Goal: Task Accomplishment & Management: Complete application form

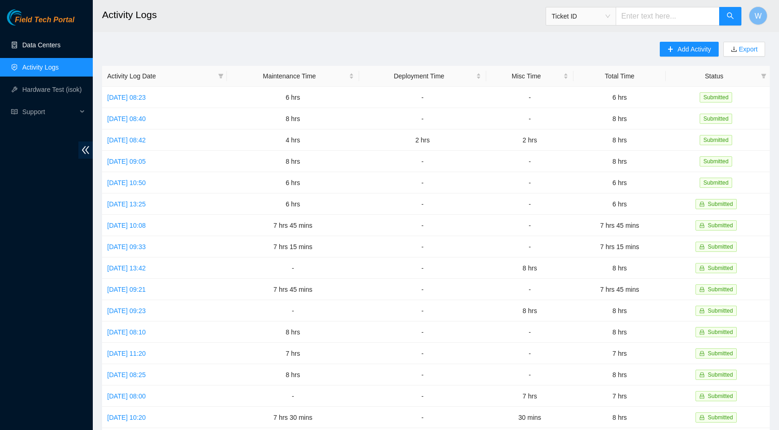
click at [44, 46] on link "Data Centers" at bounding box center [41, 44] width 38 height 7
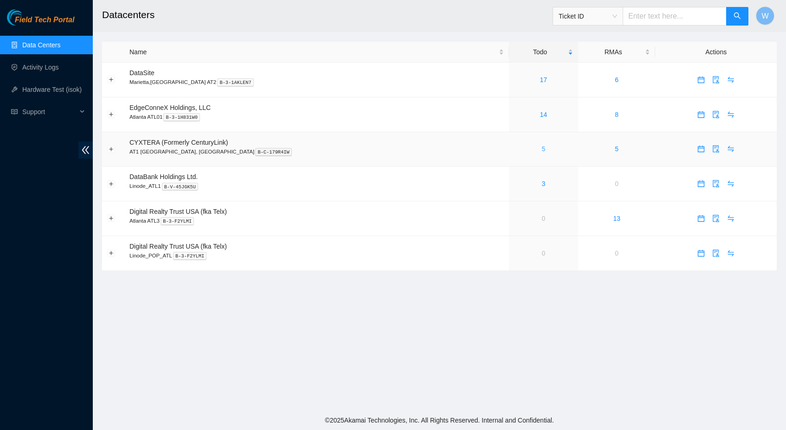
click at [541, 149] on link "5" at bounding box center [543, 148] width 4 height 7
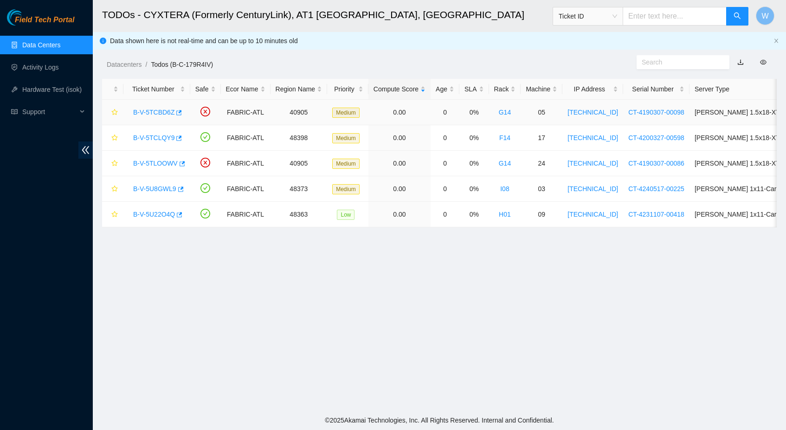
click at [152, 113] on link "B-V-5TCBD6Z" at bounding box center [153, 112] width 41 height 7
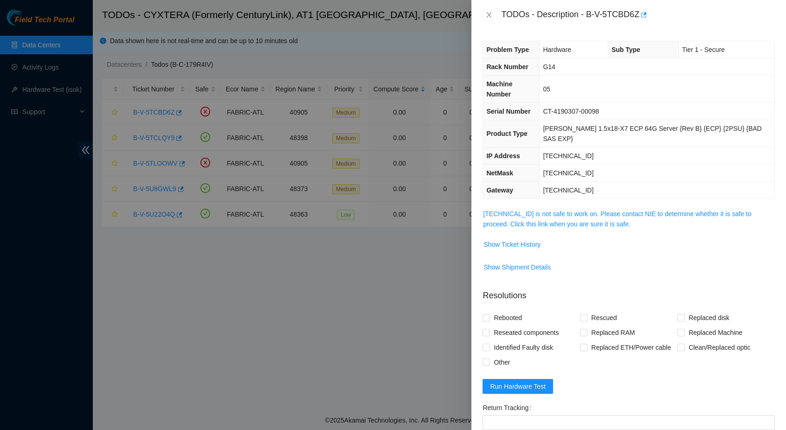
click at [537, 209] on span "23.212.96.72 is not safe to work on. Please contact NIE to determine whether it…" at bounding box center [628, 219] width 291 height 20
click at [541, 210] on link "23.212.96.72 is not safe to work on. Please contact NIE to determine whether it…" at bounding box center [617, 219] width 268 height 18
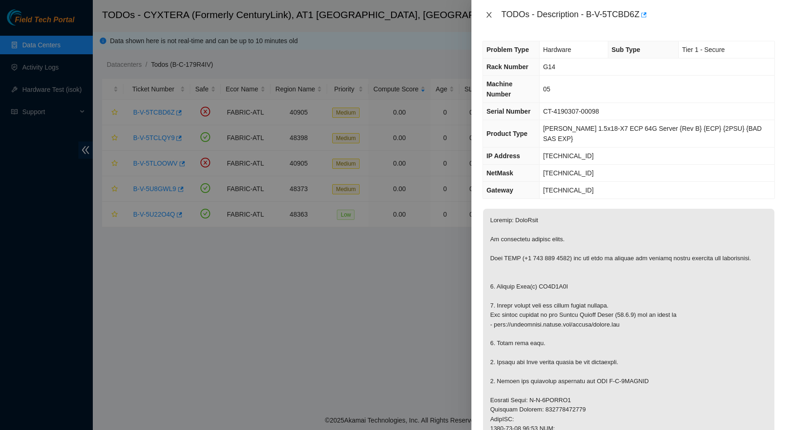
click at [484, 15] on button "Close" at bounding box center [488, 15] width 13 height 9
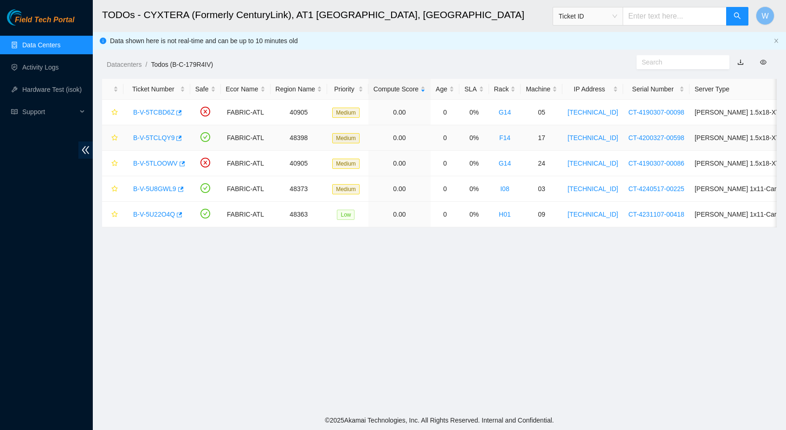
click at [161, 135] on link "B-V-5TCLQY9" at bounding box center [153, 137] width 41 height 7
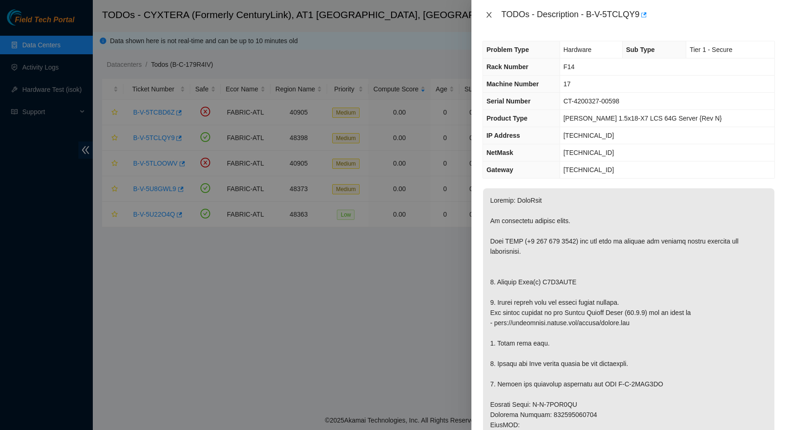
click at [491, 14] on icon "close" at bounding box center [488, 14] width 7 height 7
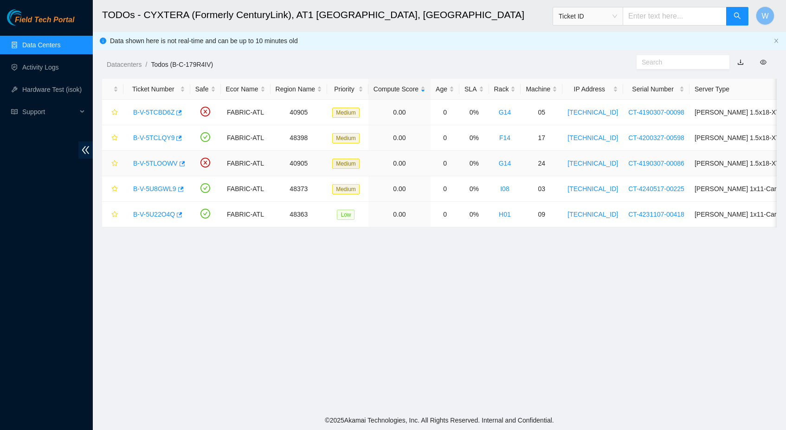
click at [165, 164] on link "B-V-5TLOOWV" at bounding box center [155, 163] width 45 height 7
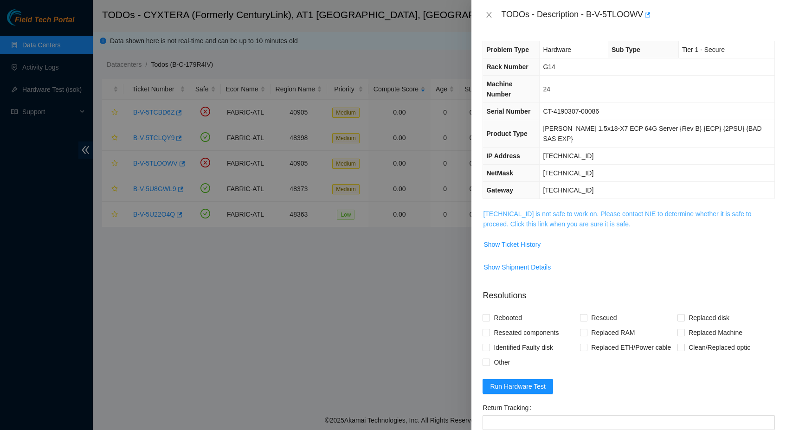
click at [566, 210] on link "23.212.96.91 is not safe to work on. Please contact NIE to determine whether it…" at bounding box center [617, 219] width 268 height 18
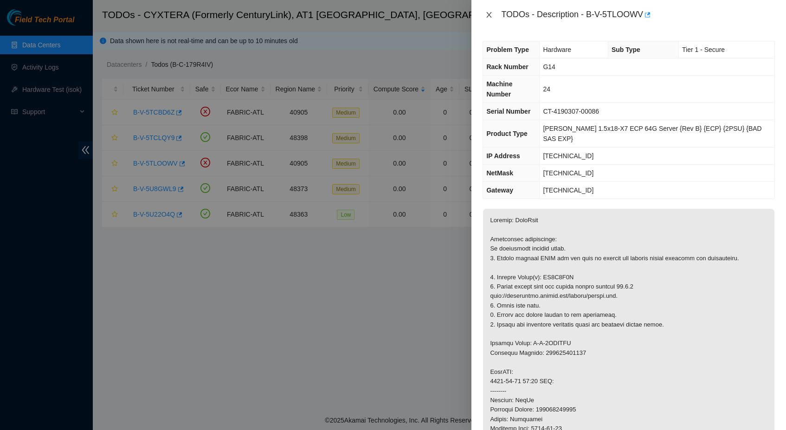
click at [486, 15] on icon "close" at bounding box center [488, 14] width 7 height 7
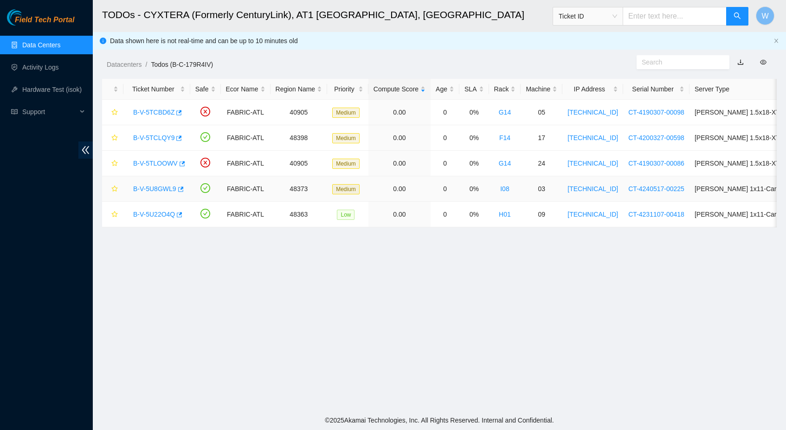
click at [152, 190] on link "B-V-5U8GWL9" at bounding box center [154, 188] width 43 height 7
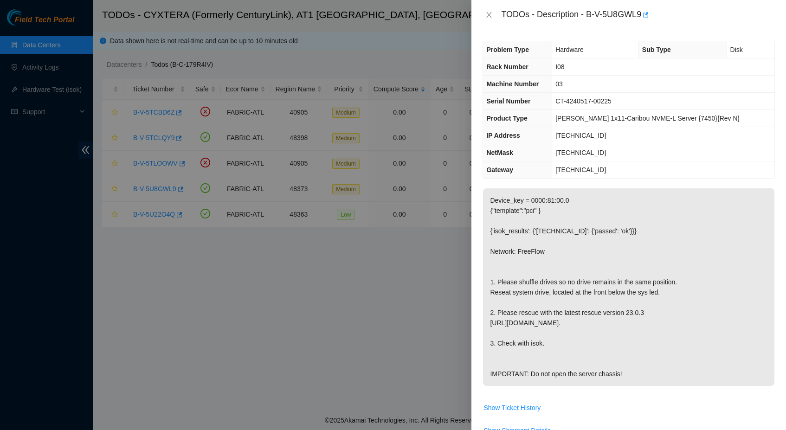
click at [547, 275] on p "Device_key = 0000:81:00.0 {"template":"pci" } {'isok_results': {'23.47.125.198'…" at bounding box center [628, 287] width 291 height 198
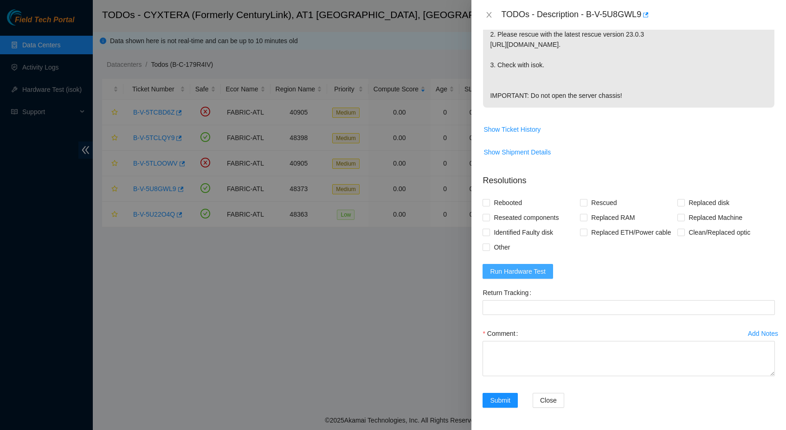
scroll to position [303, 0]
click at [514, 268] on span "Run Hardware Test" at bounding box center [518, 271] width 56 height 10
click at [492, 195] on span "Rebooted" at bounding box center [508, 202] width 36 height 15
click at [489, 199] on input "Rebooted" at bounding box center [485, 202] width 6 height 6
checkbox input "true"
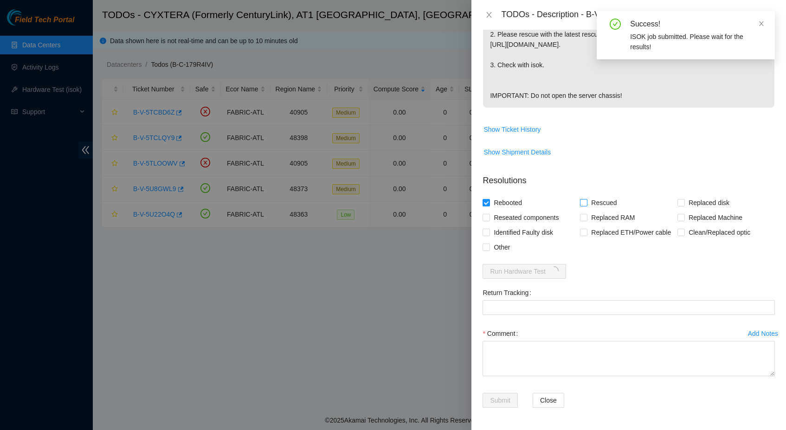
click at [594, 195] on span "Rescued" at bounding box center [603, 202] width 33 height 15
click at [586, 199] on input "Rescued" at bounding box center [583, 202] width 6 height 6
checkbox input "true"
click at [539, 210] on span "Reseated components" at bounding box center [526, 217] width 72 height 15
click at [489, 214] on input "Reseated components" at bounding box center [485, 217] width 6 height 6
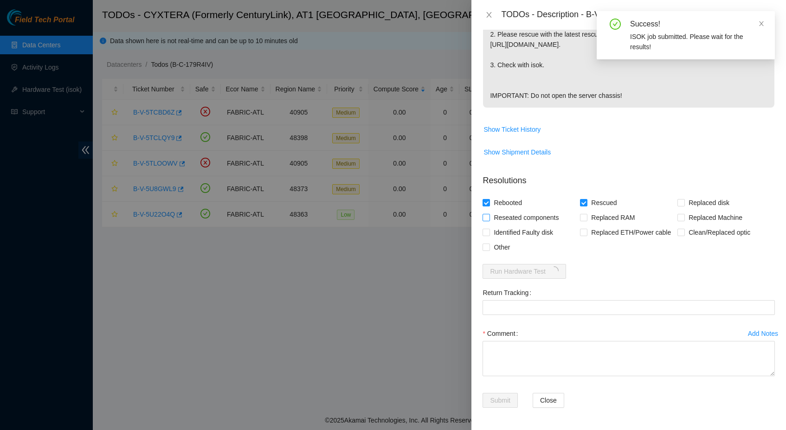
checkbox input "true"
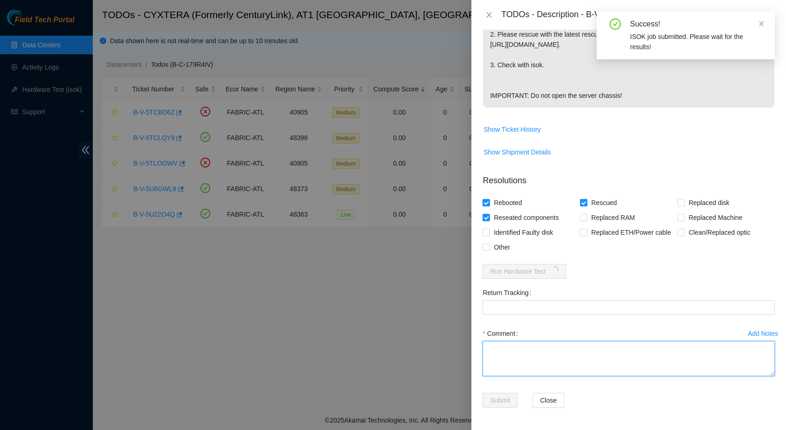
click at [540, 346] on textarea "Comment" at bounding box center [628, 358] width 292 height 35
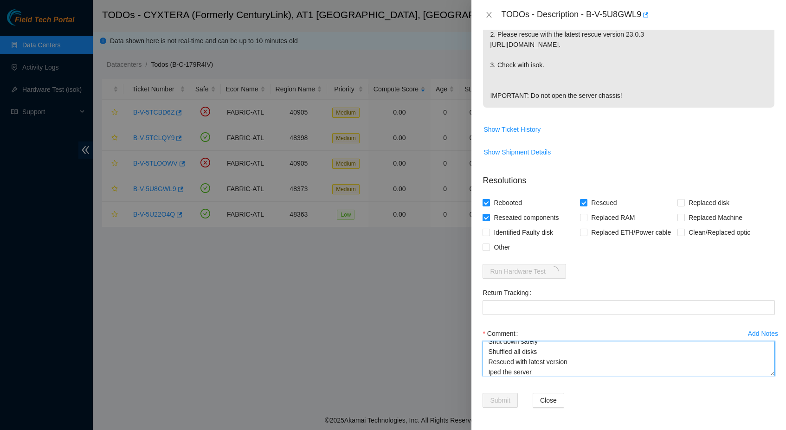
scroll to position [17, 0]
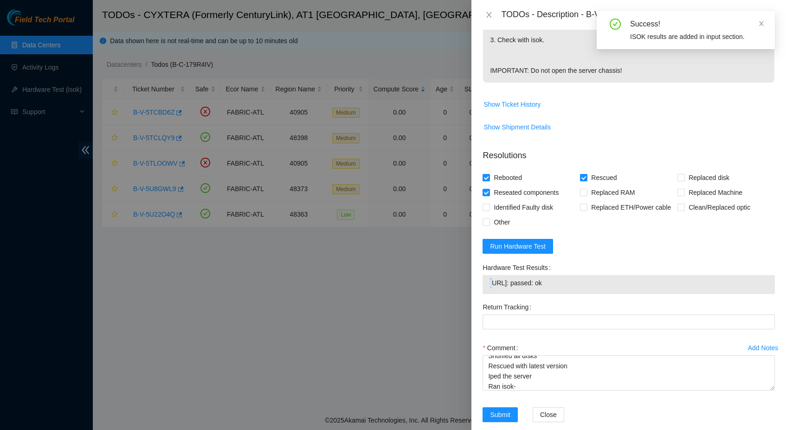
drag, startPoint x: 493, startPoint y: 308, endPoint x: 601, endPoint y: 299, distance: 108.4
click at [601, 294] on div "Hardware Test Results 23.47.125.198: passed: ok" at bounding box center [628, 277] width 292 height 34
click at [591, 288] on span "23.47.125.198: passed: ok" at bounding box center [628, 283] width 277 height 10
drag, startPoint x: 582, startPoint y: 306, endPoint x: 490, endPoint y: 308, distance: 91.9
click at [490, 288] on span "23.47.125.198: passed: ok" at bounding box center [628, 283] width 277 height 10
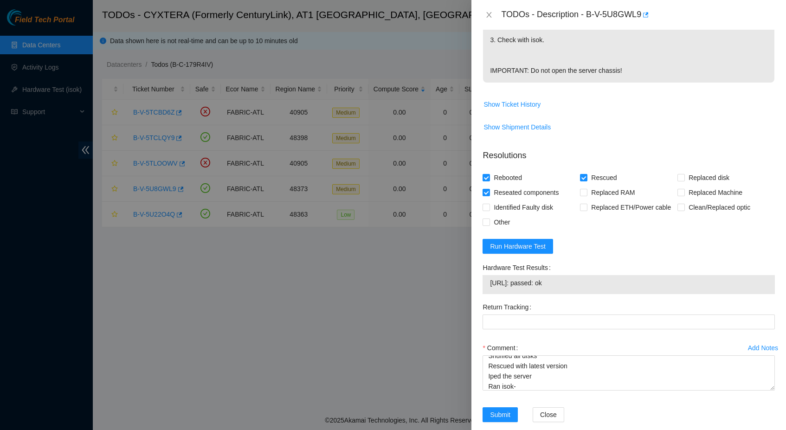
copy span "23.47.125.198: passed: ok"
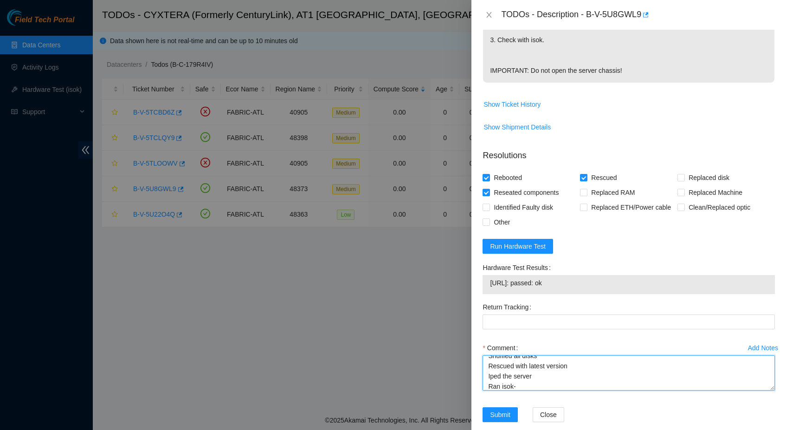
click at [537, 391] on textarea "Shut down safely Shuffled all disks Rescued with latest version Iped the server…" at bounding box center [628, 372] width 292 height 35
paste textarea "23.47.125.198: passed: ok"
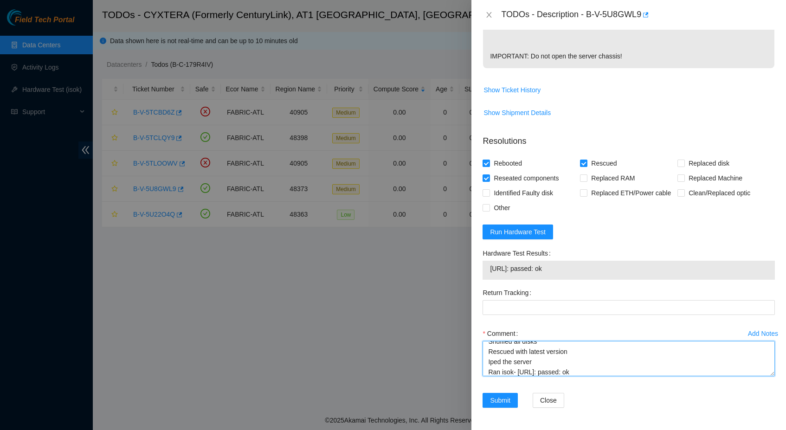
scroll to position [343, 0]
type textarea "Shut down safely Shuffled all disks Rescued with latest version Iped the server…"
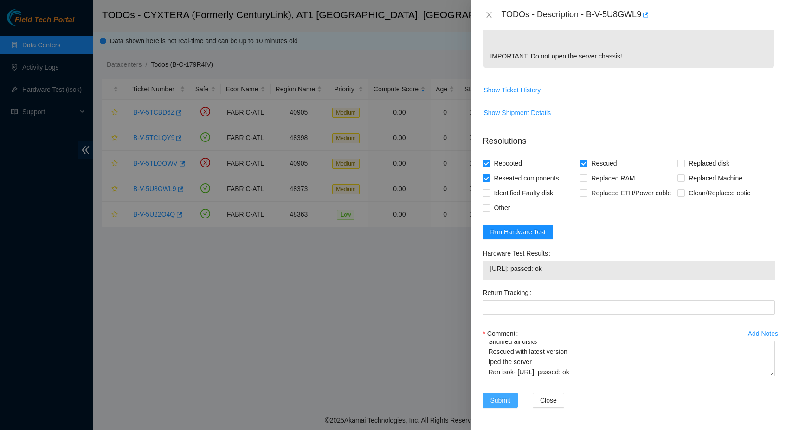
click at [500, 399] on span "Submit" at bounding box center [500, 400] width 20 height 10
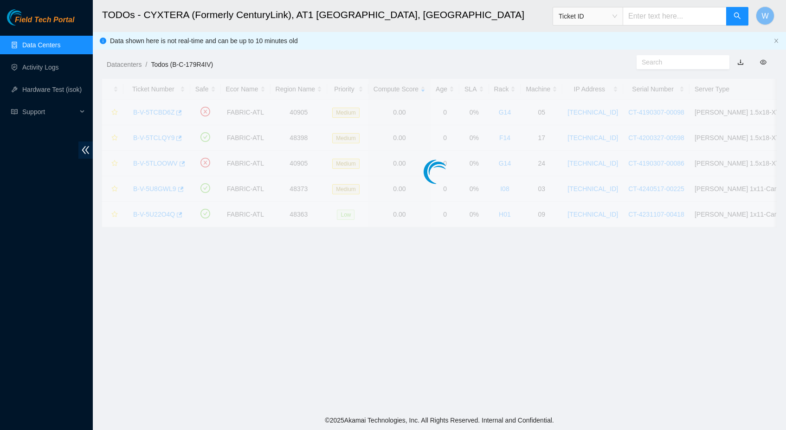
scroll to position [73, 0]
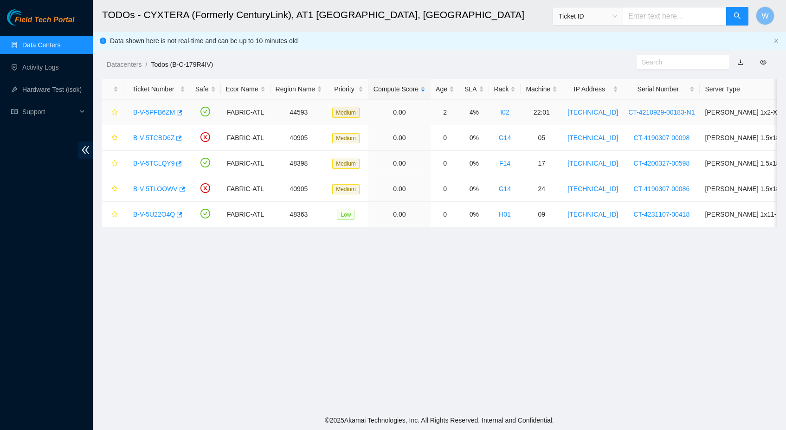
click at [161, 111] on link "B-V-5PFB6ZM" at bounding box center [154, 112] width 42 height 7
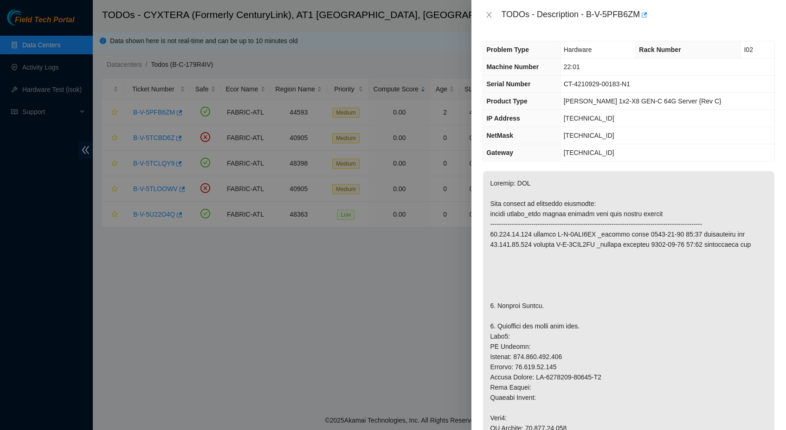
scroll to position [0, 0]
click at [488, 11] on button "Close" at bounding box center [488, 15] width 13 height 9
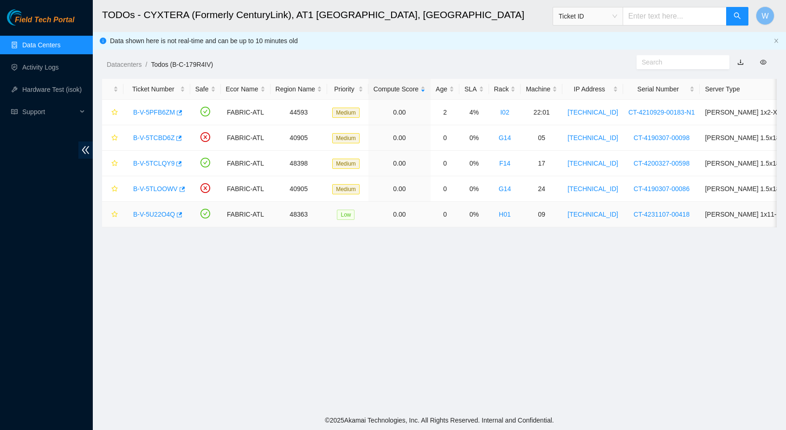
click at [155, 212] on link "B-V-5U22O4Q" at bounding box center [154, 214] width 42 height 7
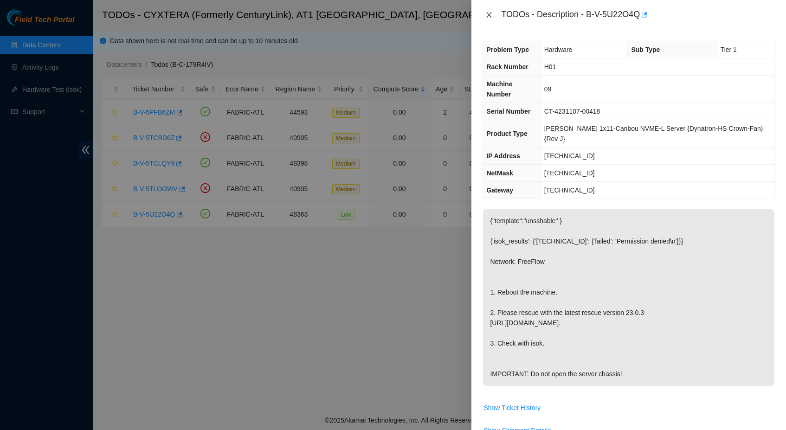
click at [487, 15] on icon "close" at bounding box center [488, 14] width 7 height 7
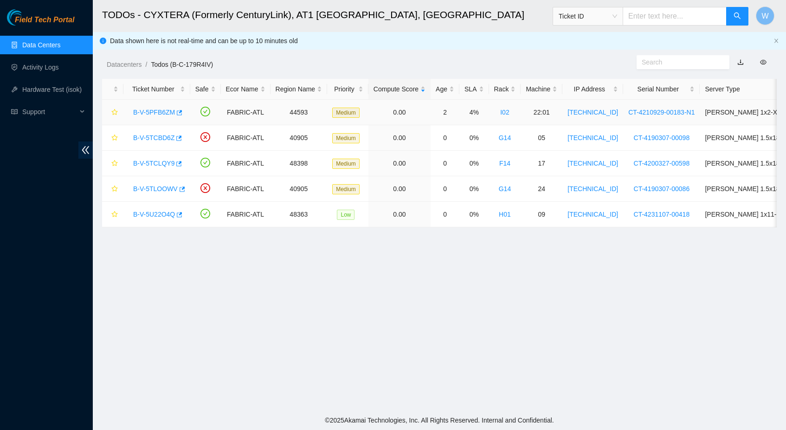
click at [155, 112] on link "B-V-5PFB6ZM" at bounding box center [154, 112] width 42 height 7
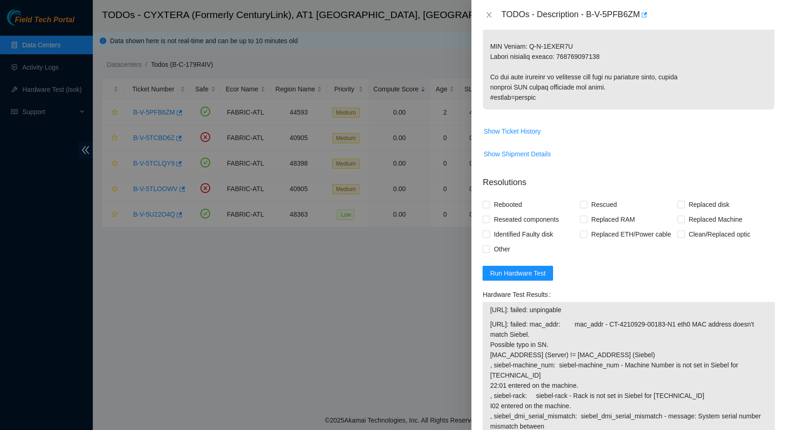
scroll to position [717, 0]
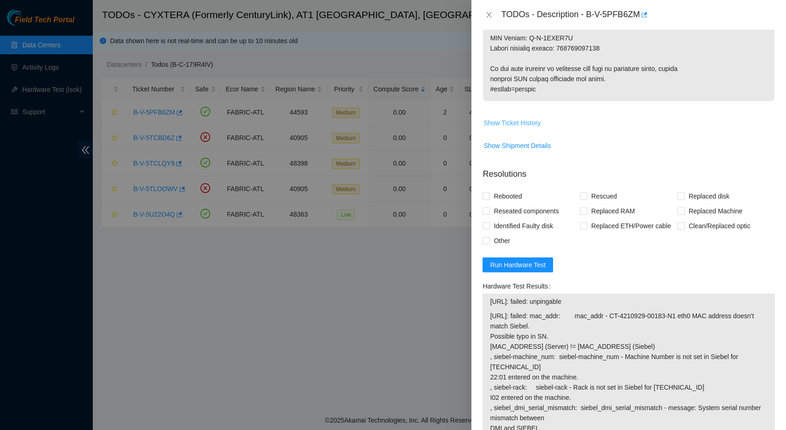
click at [514, 128] on span "Show Ticket History" at bounding box center [511, 123] width 57 height 10
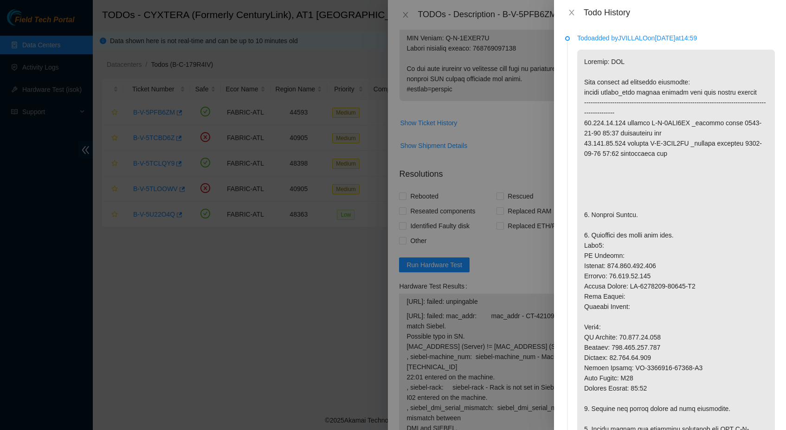
scroll to position [0, 0]
click at [574, 13] on icon "close" at bounding box center [571, 12] width 7 height 7
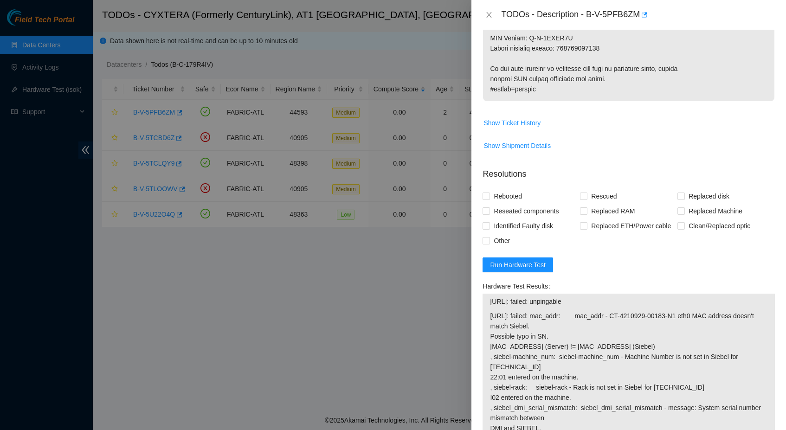
click at [489, 22] on div "TODOs - Description - B-V-5PFB6ZM" at bounding box center [628, 14] width 292 height 15
click at [489, 17] on icon "close" at bounding box center [488, 14] width 7 height 7
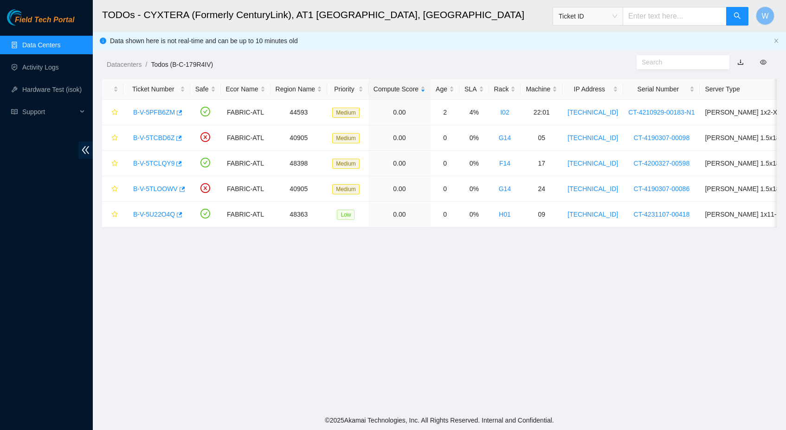
scroll to position [73, 0]
click at [161, 188] on link "B-V-5TLOOWV" at bounding box center [155, 188] width 45 height 7
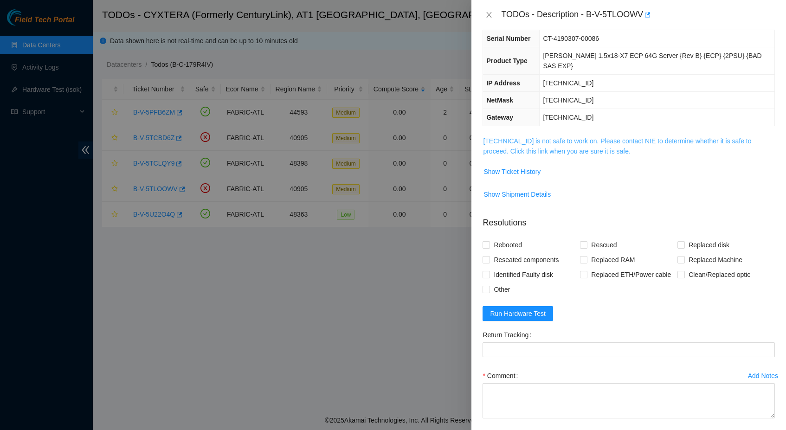
click at [593, 137] on link "23.212.96.91 is not safe to work on. Please contact NIE to determine whether it…" at bounding box center [617, 146] width 268 height 18
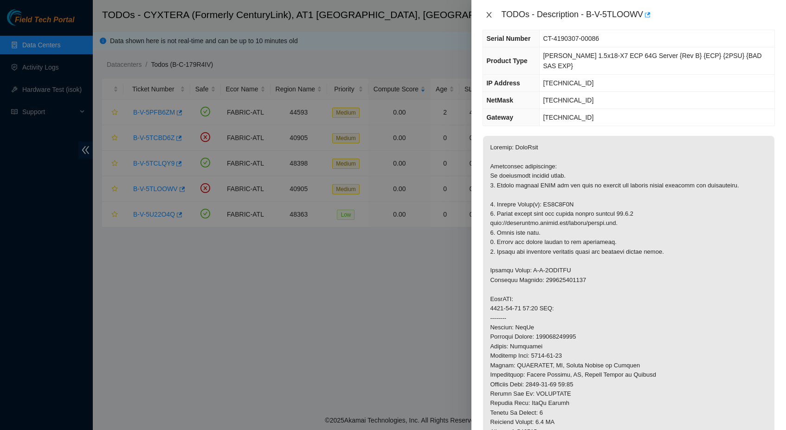
click at [486, 13] on icon "close" at bounding box center [488, 14] width 7 height 7
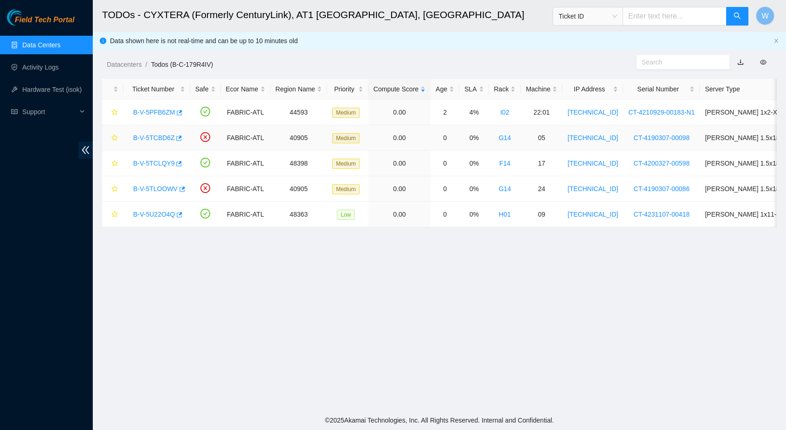
click at [153, 141] on link "B-V-5TCBD6Z" at bounding box center [153, 137] width 41 height 7
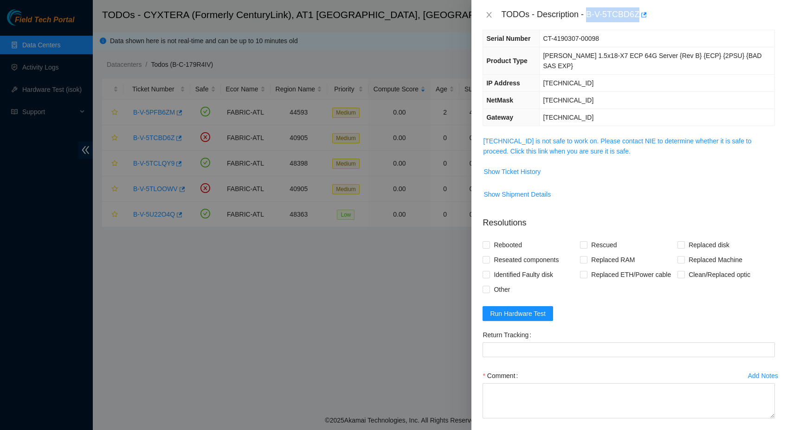
drag, startPoint x: 590, startPoint y: 12, endPoint x: 642, endPoint y: 13, distance: 52.0
click at [643, 13] on div "TODOs - Description - B-V-5TCBD6Z" at bounding box center [638, 14] width 274 height 15
click at [642, 13] on div "TODOs - Description - B-V-5TCBD6Z" at bounding box center [638, 14] width 274 height 15
drag, startPoint x: 591, startPoint y: 13, endPoint x: 642, endPoint y: 15, distance: 51.5
click at [642, 15] on div "TODOs - Description - B-V-5TCBD6Z" at bounding box center [638, 14] width 274 height 15
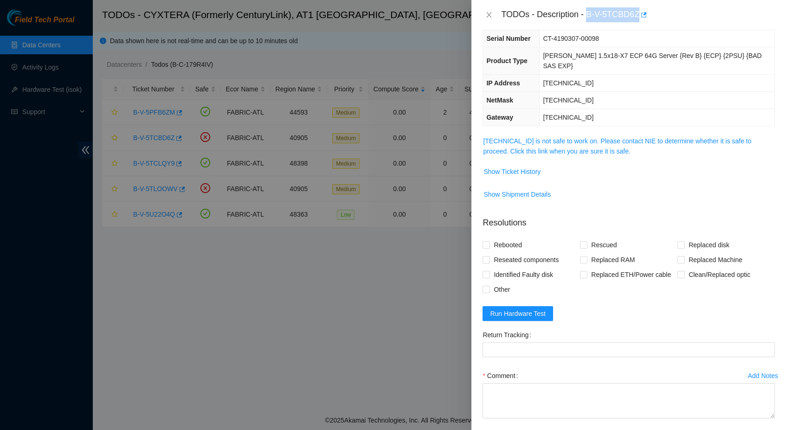
copy div "B-V-5TCBD6Z"
click at [490, 14] on icon "close" at bounding box center [489, 15] width 5 height 6
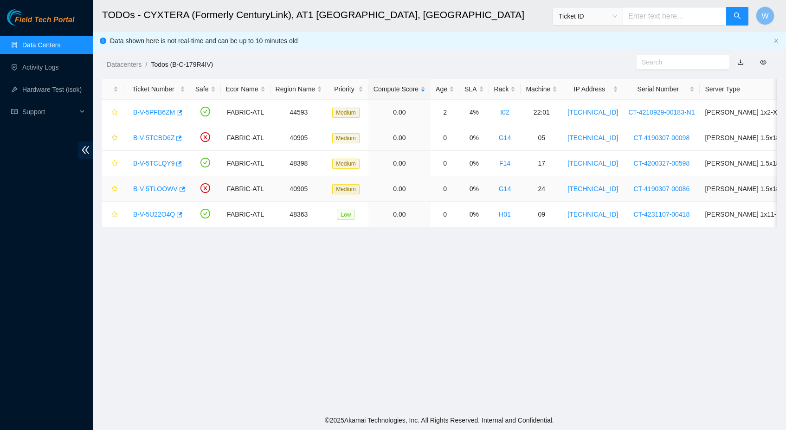
click at [167, 186] on link "B-V-5TLOOWV" at bounding box center [155, 188] width 45 height 7
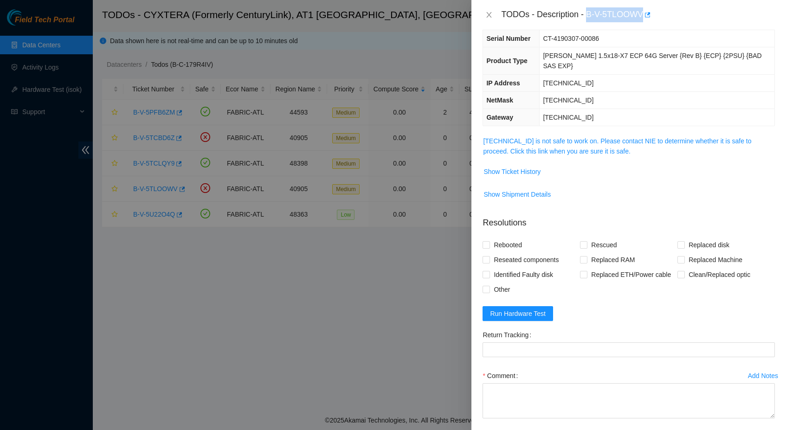
drag, startPoint x: 587, startPoint y: 12, endPoint x: 645, endPoint y: 14, distance: 58.0
click at [645, 14] on div "TODOs - Description - B-V-5TLOOWV" at bounding box center [638, 14] width 274 height 15
copy div "B-V-5TLOOWV"
click at [490, 13] on icon "close" at bounding box center [489, 15] width 5 height 6
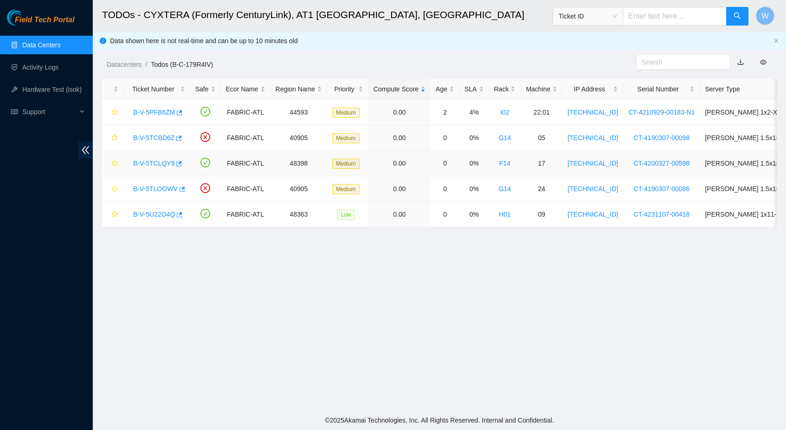
click at [156, 165] on link "B-V-5TCLQY9" at bounding box center [153, 163] width 41 height 7
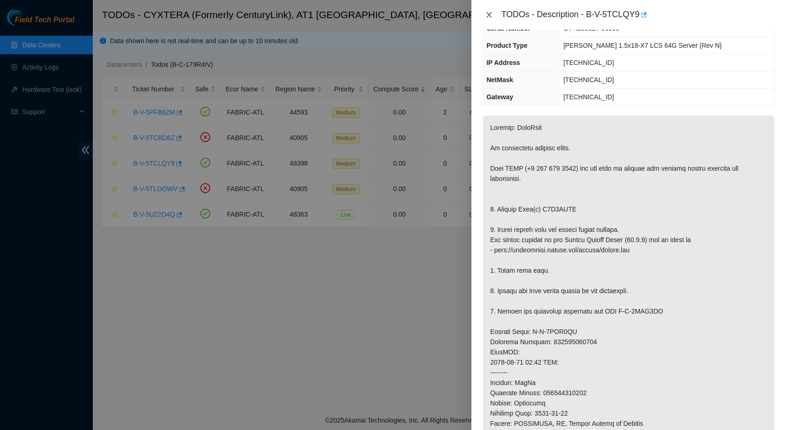
click at [486, 16] on icon "close" at bounding box center [488, 14] width 7 height 7
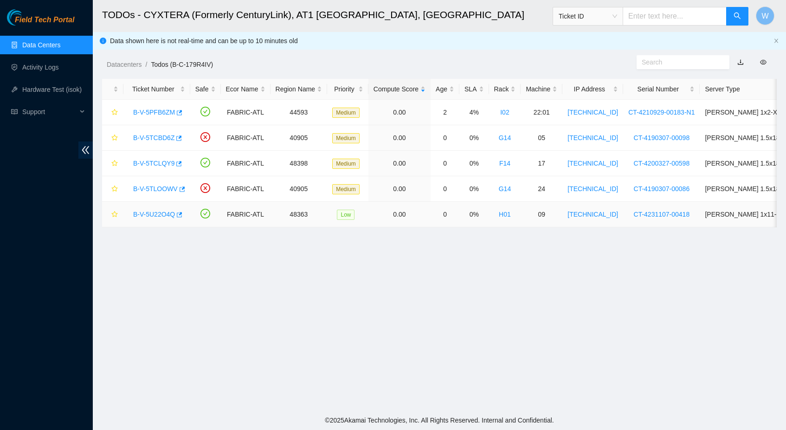
click at [155, 218] on div "B-V-5U22O4Q" at bounding box center [156, 214] width 57 height 15
click at [156, 216] on link "B-V-5U22O4Q" at bounding box center [154, 214] width 42 height 7
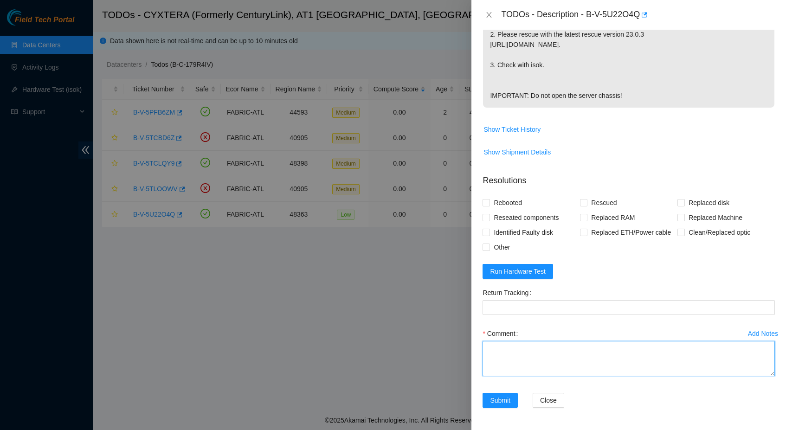
scroll to position [293, 0]
click at [569, 359] on textarea "Comment" at bounding box center [628, 358] width 292 height 35
type textarea "Shut down safely Rescued with latest version Iped the server Ran isok -"
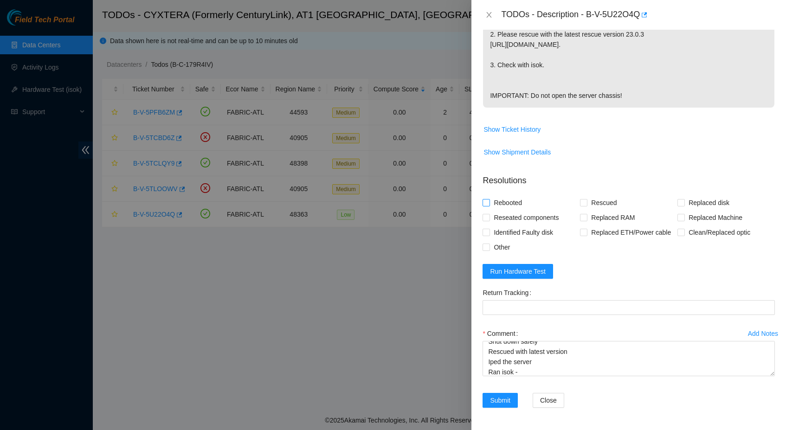
click at [519, 195] on span "Rebooted" at bounding box center [508, 202] width 36 height 15
click at [489, 199] on input "Rebooted" at bounding box center [485, 202] width 6 height 6
checkbox input "true"
click at [584, 199] on span at bounding box center [583, 202] width 7 height 7
click at [584, 199] on input "Rescued" at bounding box center [583, 202] width 6 height 6
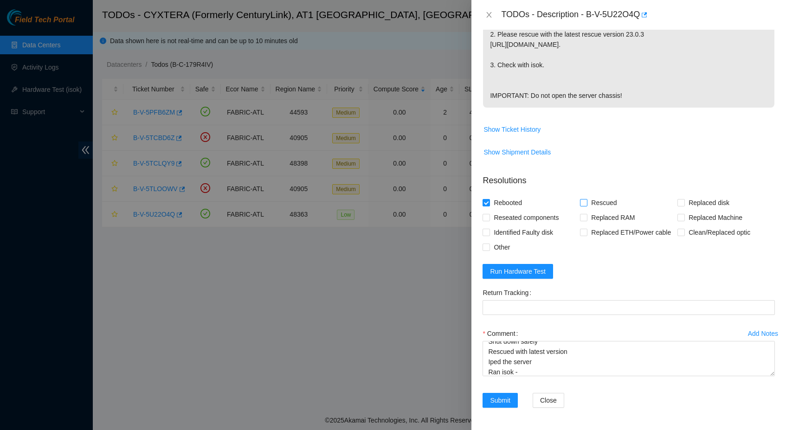
checkbox input "true"
click at [534, 271] on span "Run Hardware Test" at bounding box center [518, 271] width 56 height 10
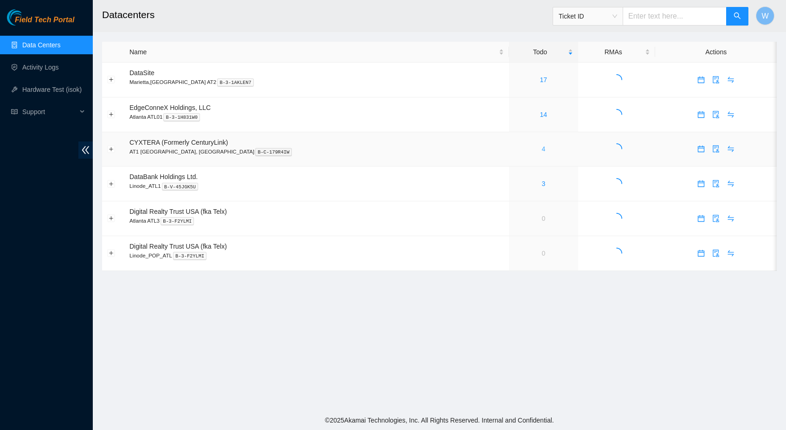
click at [541, 147] on link "4" at bounding box center [543, 148] width 4 height 7
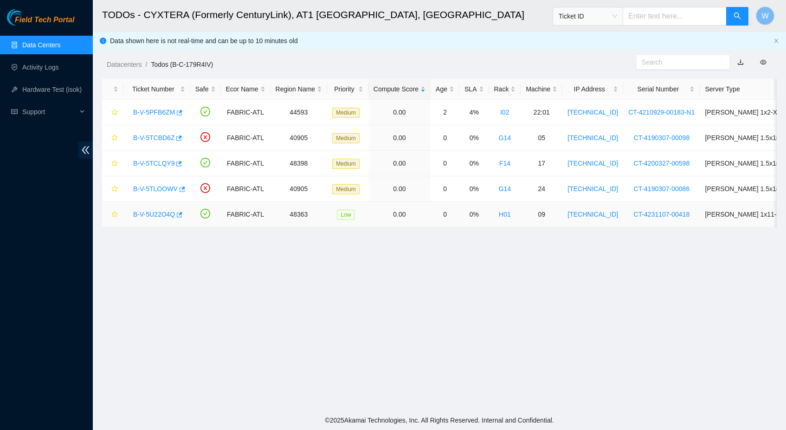
click at [143, 212] on link "B-V-5U22O4Q" at bounding box center [154, 214] width 42 height 7
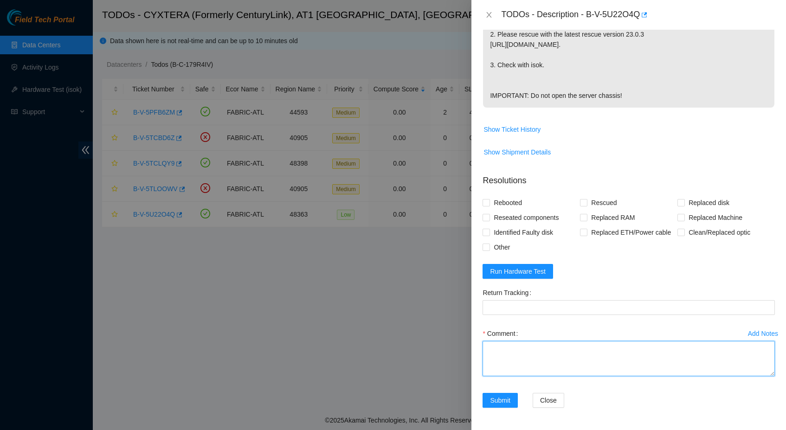
scroll to position [293, 0]
click at [531, 346] on textarea "Comment" at bounding box center [628, 358] width 292 height 35
type textarea "Shut down safely Rescued with latest version Iped the server Ran isok-"
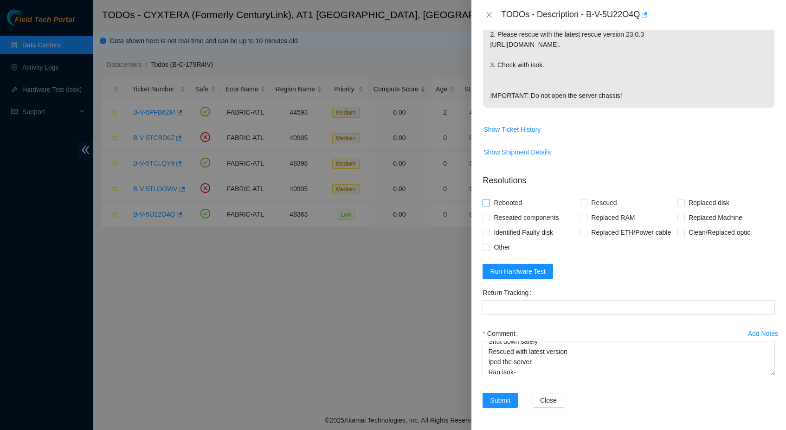
click at [519, 195] on span "Rebooted" at bounding box center [508, 202] width 36 height 15
click at [489, 199] on input "Rebooted" at bounding box center [485, 202] width 6 height 6
checkbox input "true"
click at [593, 195] on span "Rescued" at bounding box center [603, 202] width 33 height 15
click at [586, 199] on input "Rescued" at bounding box center [583, 202] width 6 height 6
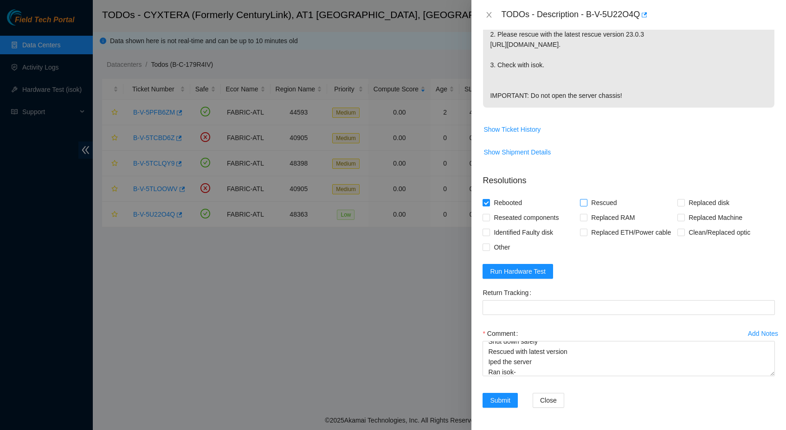
checkbox input "true"
click at [537, 268] on span "Run Hardware Test" at bounding box center [518, 271] width 56 height 10
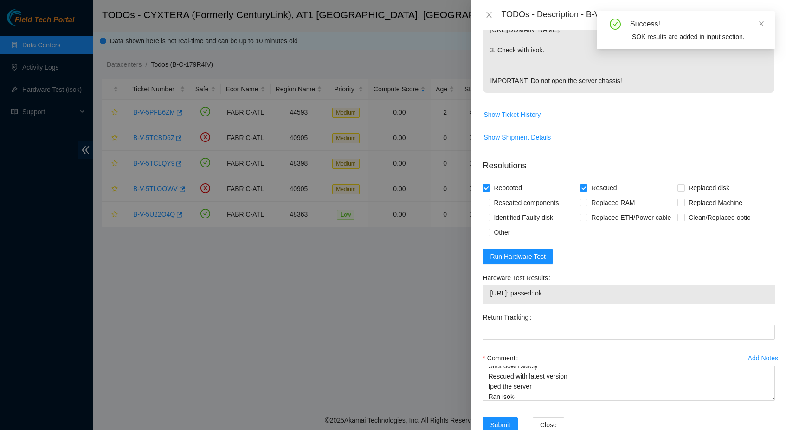
drag, startPoint x: 571, startPoint y: 307, endPoint x: 491, endPoint y: 308, distance: 80.3
click at [491, 298] on span "23.47.125.44: passed: ok" at bounding box center [628, 293] width 277 height 10
copy span "23.47.125.44: passed: ok"
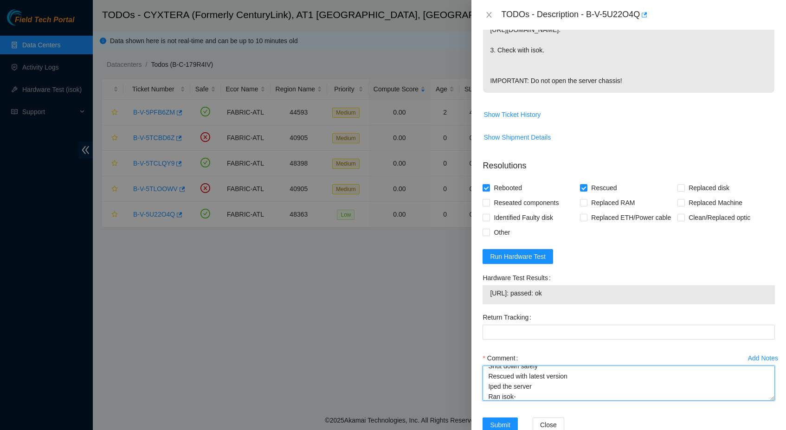
click at [528, 401] on textarea "Shut down safely Rescued with latest version Iped the server Ran isok-" at bounding box center [628, 383] width 292 height 35
paste textarea "23.47.125.44: passed: ok"
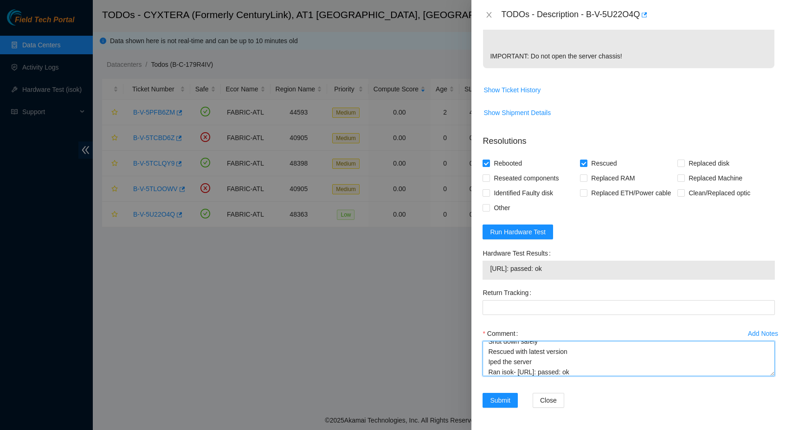
scroll to position [333, 0]
type textarea "Shut down safely Rescued with latest version Iped the server Ran isok- 23.47.12…"
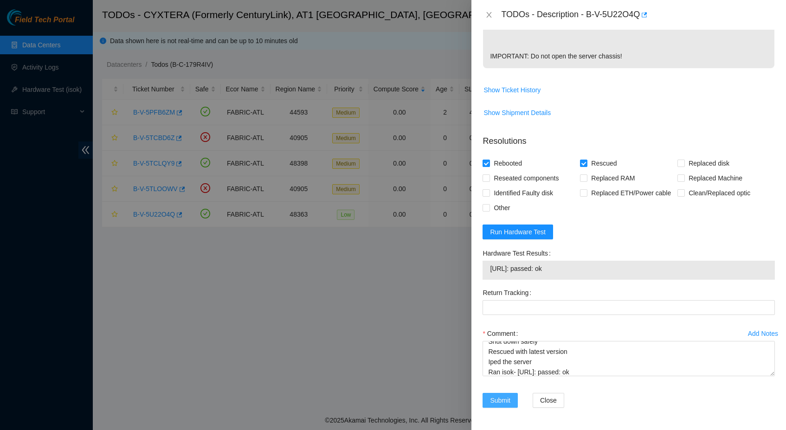
click at [502, 400] on span "Submit" at bounding box center [500, 400] width 20 height 10
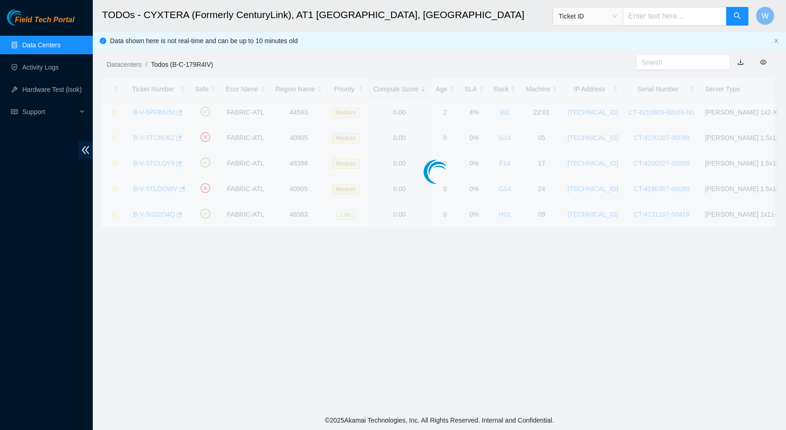
scroll to position [73, 0]
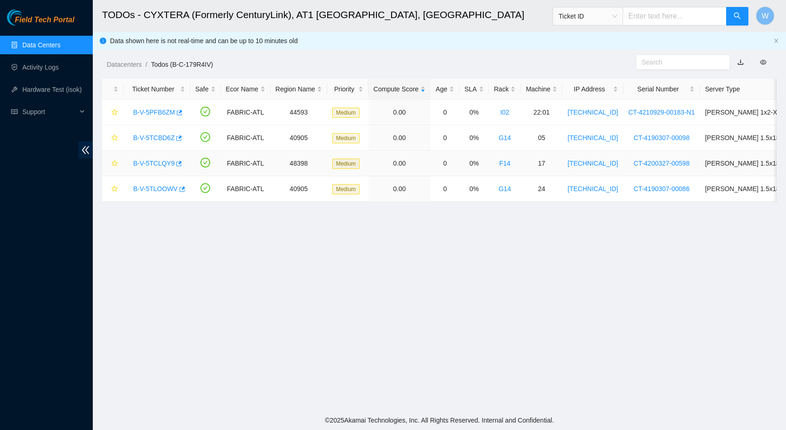
click at [153, 162] on link "B-V-5TCLQY9" at bounding box center [153, 163] width 41 height 7
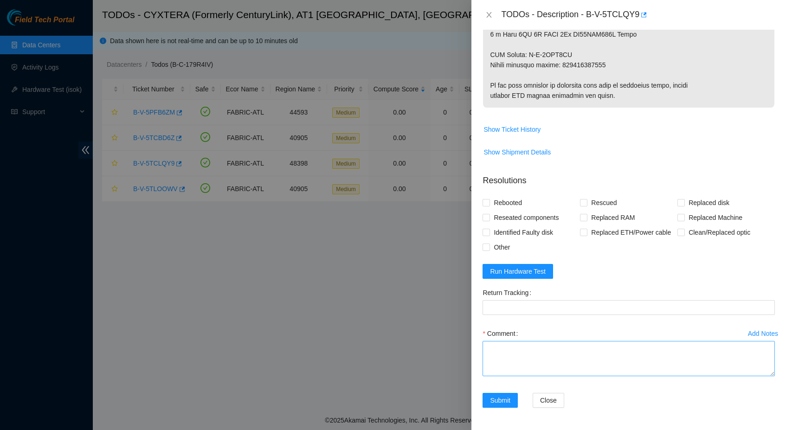
scroll to position [569, 0]
click at [572, 363] on textarea "Comment" at bounding box center [628, 358] width 292 height 35
click at [539, 271] on span "Run Hardware Test" at bounding box center [518, 271] width 56 height 10
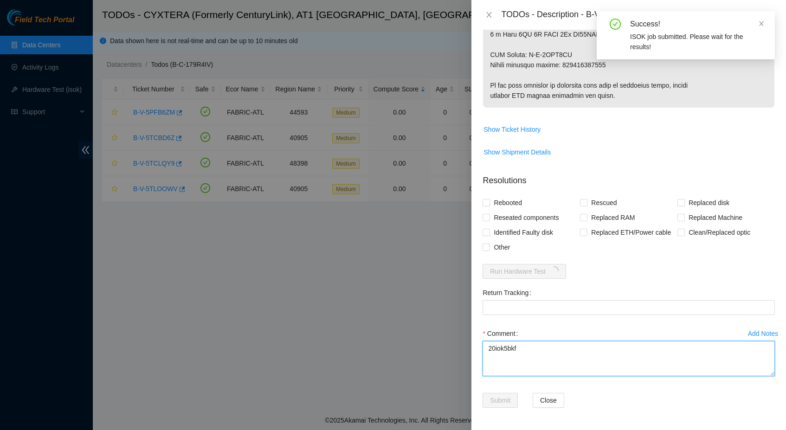
click at [486, 348] on textarea "20iok5bkf" at bounding box center [628, 358] width 292 height 35
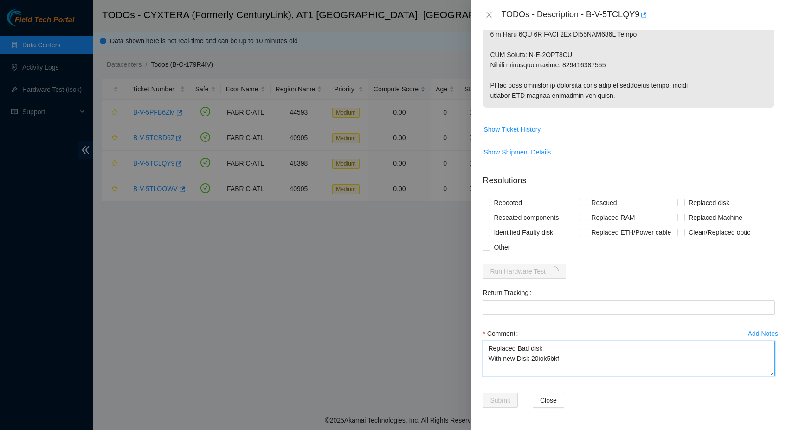
click at [569, 361] on textarea "Replaced Bad disk With new Disk 20iok5bkf" at bounding box center [628, 358] width 292 height 35
type textarea "Replaced Bad disk With new Disk 20iok5bkf Rescued with latest version Iped the …"
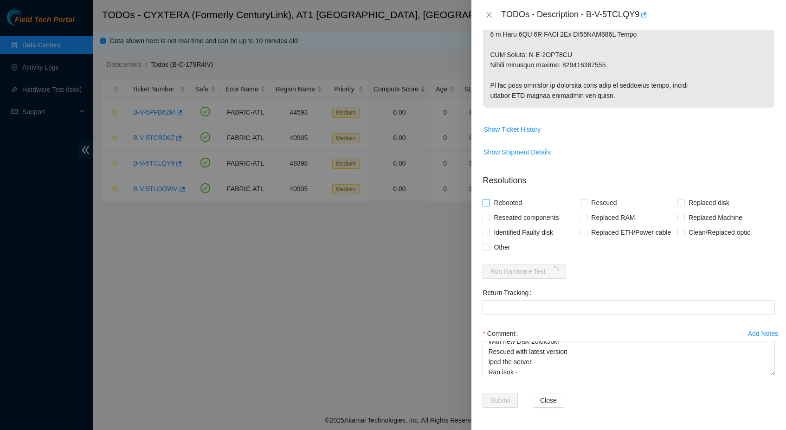
click at [507, 195] on span "Rebooted" at bounding box center [508, 202] width 36 height 15
click at [489, 199] on input "Rebooted" at bounding box center [485, 202] width 6 height 6
checkbox input "true"
click at [593, 195] on span "Rescued" at bounding box center [603, 202] width 33 height 15
click at [586, 199] on input "Rescued" at bounding box center [583, 202] width 6 height 6
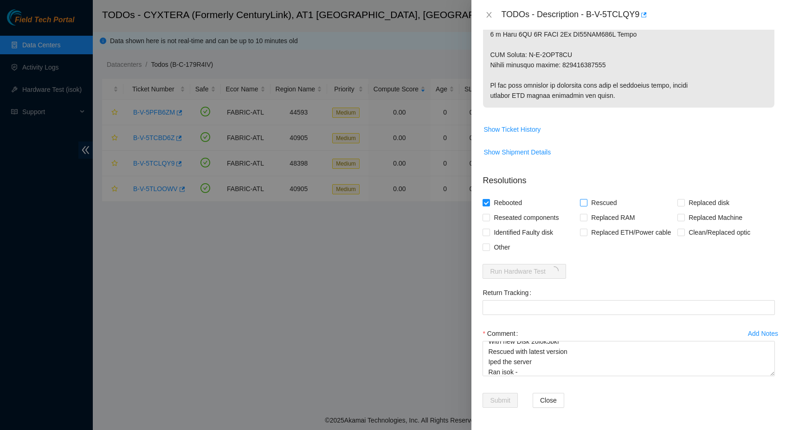
checkbox input "true"
click at [706, 195] on span "Replaced disk" at bounding box center [709, 202] width 48 height 15
click at [684, 199] on input "Replaced disk" at bounding box center [680, 202] width 6 height 6
checkbox input "true"
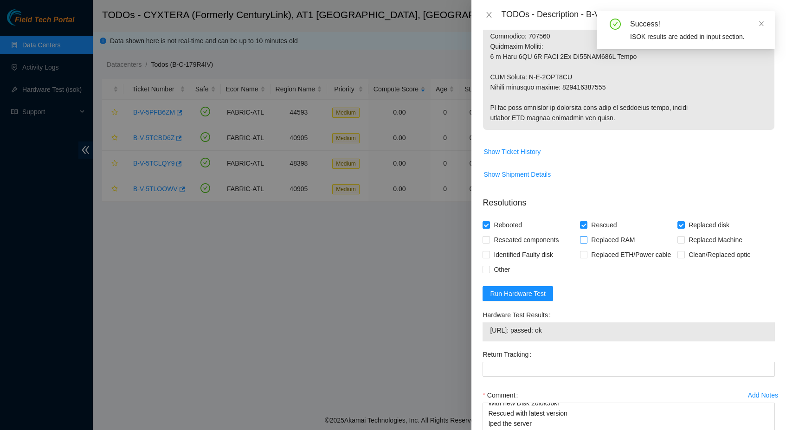
scroll to position [530, 0]
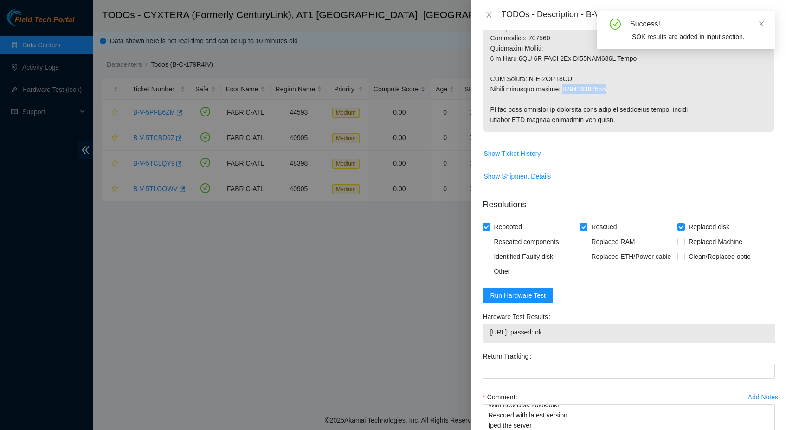
copy p "463470042606"
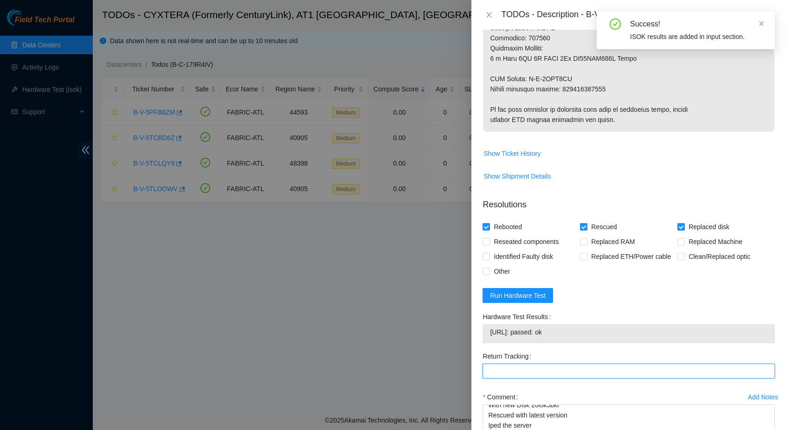
click at [593, 379] on Tracking "Return Tracking" at bounding box center [628, 371] width 292 height 15
paste Tracking "463470042606"
type Tracking "463470042606"
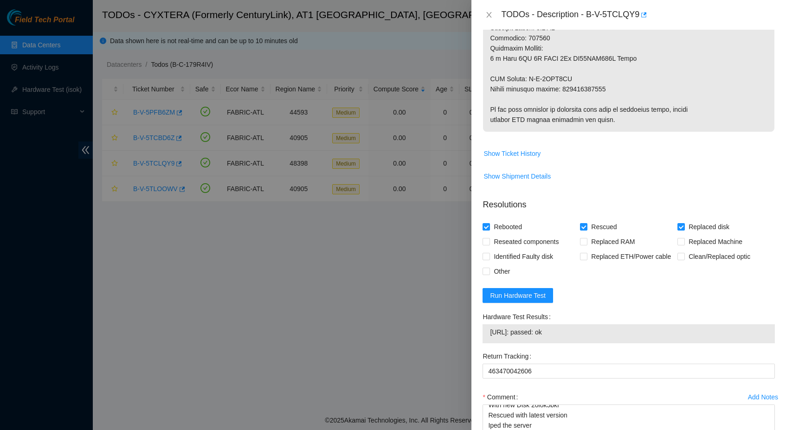
drag, startPoint x: 572, startPoint y: 347, endPoint x: 488, endPoint y: 349, distance: 83.5
click at [488, 343] on div "23.46.145.50: passed: ok" at bounding box center [628, 333] width 292 height 19
copy tbody "23.46.145.50: passed: ok"
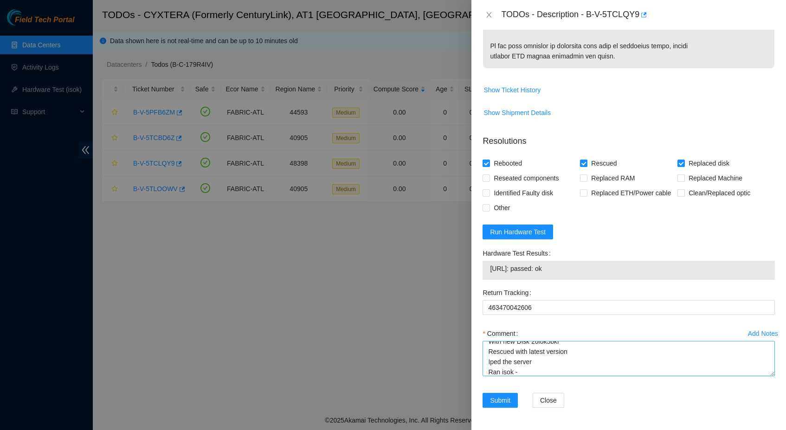
scroll to position [608, 0]
click at [525, 369] on textarea "Replaced Bad disk With new Disk 20iok5bkf Rescued with latest version Iped the …" at bounding box center [628, 358] width 292 height 35
paste textarea "23.46.145.50: passed: ok"
type textarea "Replaced Bad disk With new Disk 20iok5bkf Rescued with latest version Iped the …"
click at [510, 395] on span "Submit" at bounding box center [500, 400] width 20 height 10
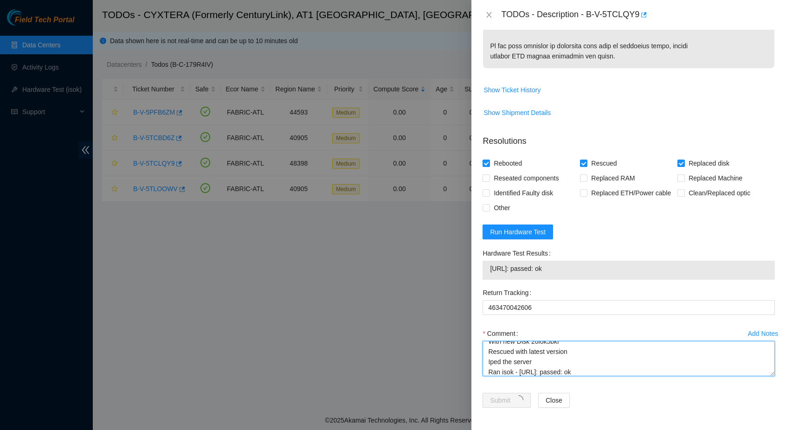
scroll to position [0, 0]
drag, startPoint x: 606, startPoint y: 370, endPoint x: 427, endPoint y: 310, distance: 188.6
click at [426, 309] on div "TODOs - Description - B-V-5TCLQY9 Problem Type Hardware Sub Type Tier 1 - Secur…" at bounding box center [393, 215] width 786 height 430
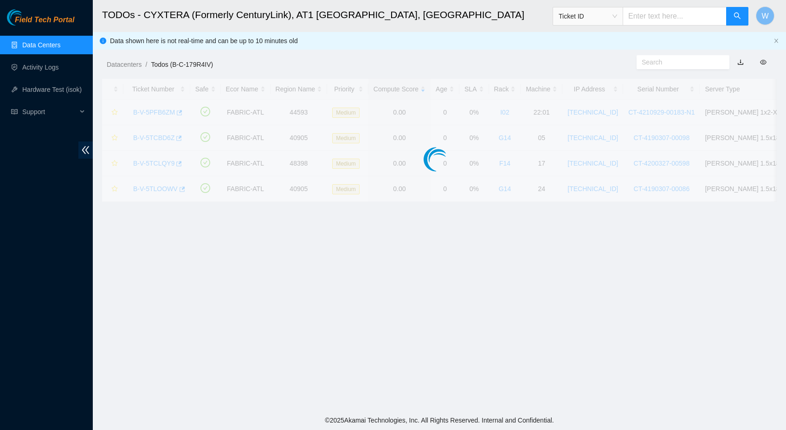
scroll to position [73, 0]
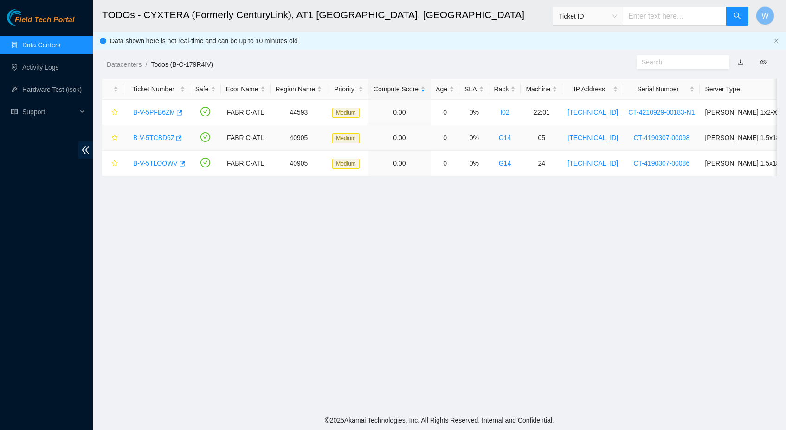
click at [153, 141] on link "B-V-5TCBD6Z" at bounding box center [153, 137] width 41 height 7
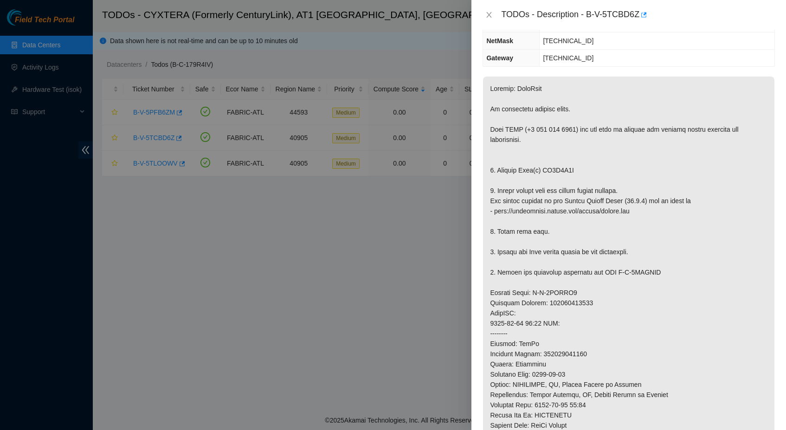
scroll to position [132, 0]
drag, startPoint x: 399, startPoint y: 420, endPoint x: 579, endPoint y: 430, distance: 180.3
click at [547, 225] on p at bounding box center [628, 313] width 291 height 473
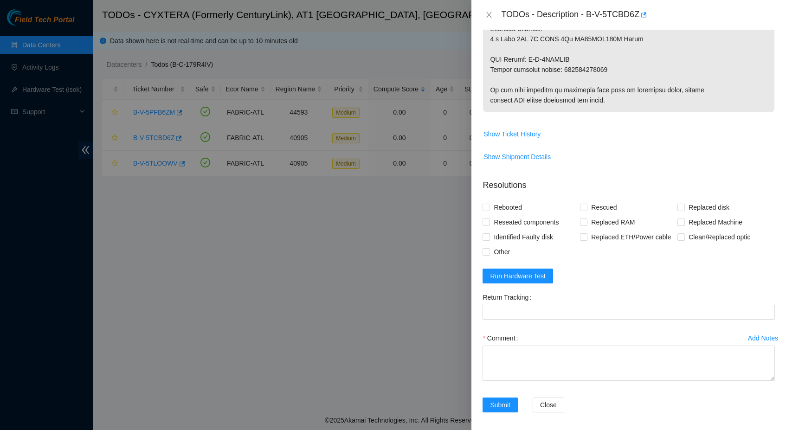
scroll to position [569, 0]
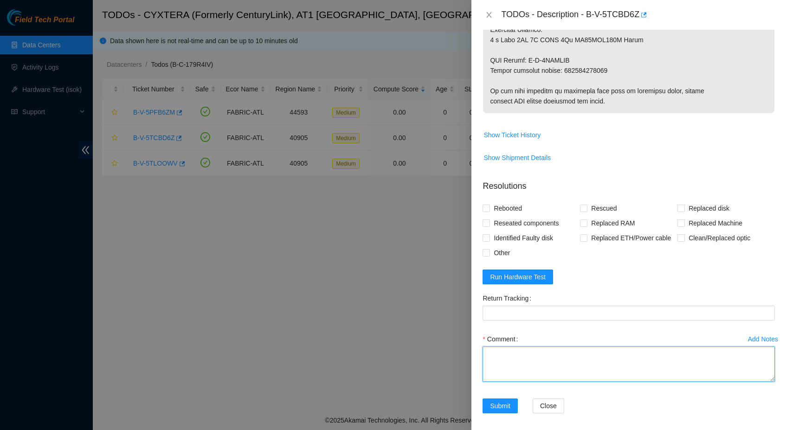
click at [530, 347] on textarea "Comment" at bounding box center [628, 364] width 292 height 35
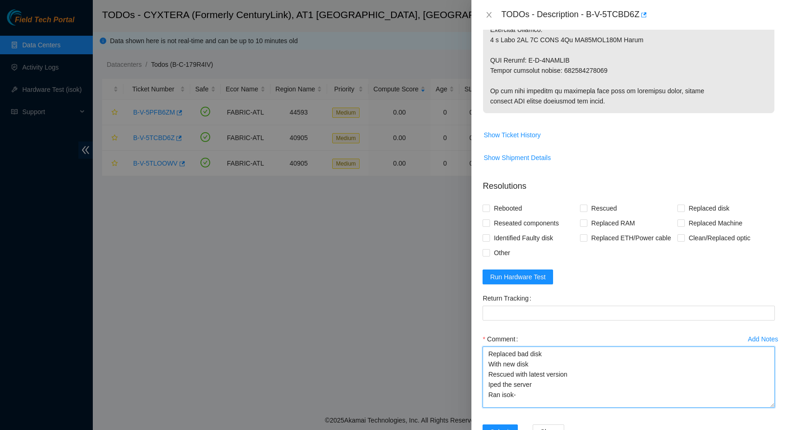
click at [765, 398] on textarea "Replaced bad disk With new disk Rescued with latest version Iped the server Ran…" at bounding box center [628, 377] width 292 height 61
click at [564, 349] on textarea "Replaced bad disk With new disk Rescued with latest version Iped the server Ran…" at bounding box center [628, 377] width 292 height 61
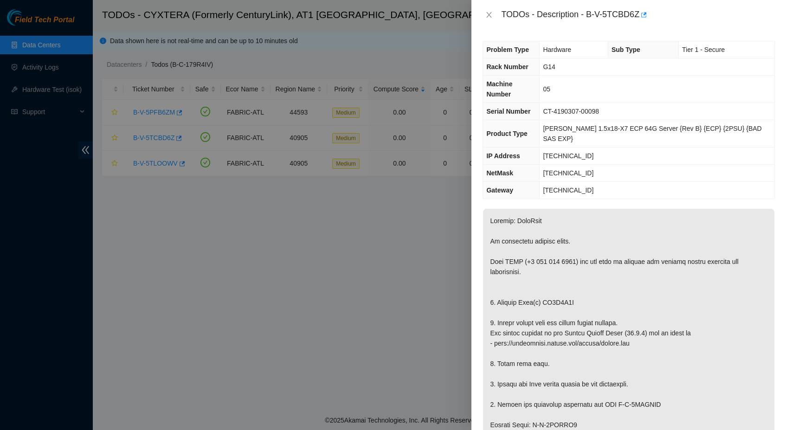
copy p "ZC1A9J8H"
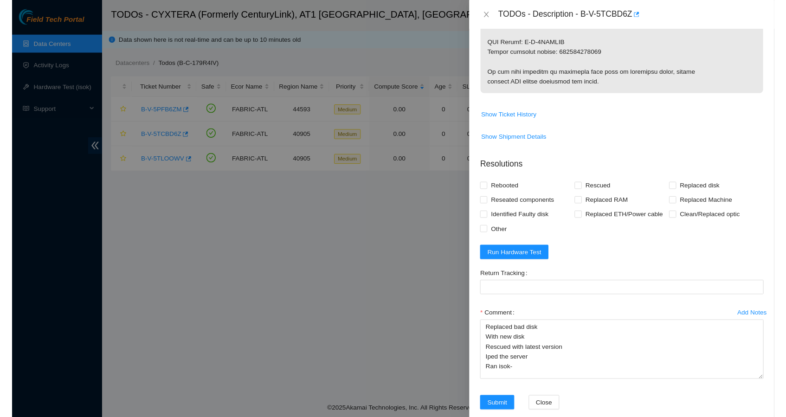
scroll to position [583, 0]
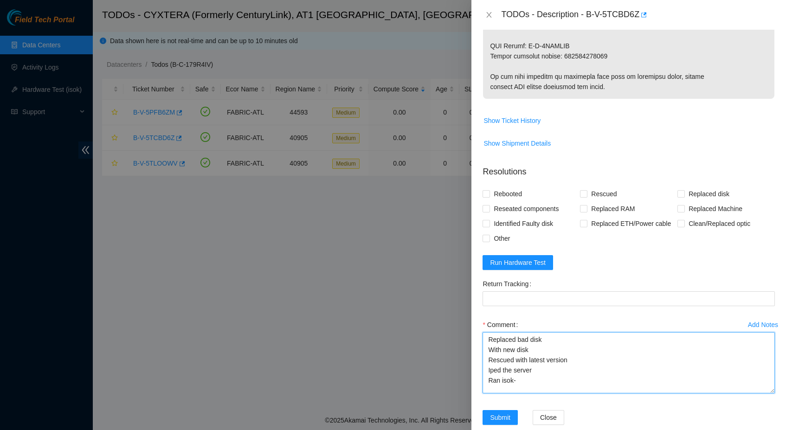
click at [556, 332] on textarea "Replaced bad disk With new disk Rescued with latest version Iped the server Ran…" at bounding box center [628, 362] width 292 height 61
paste textarea "ZC1A9J8H"
click at [553, 347] on textarea "Replaced bad disk ZC1A9J8H With new disk Rescued with latest version Iped the s…" at bounding box center [628, 362] width 292 height 61
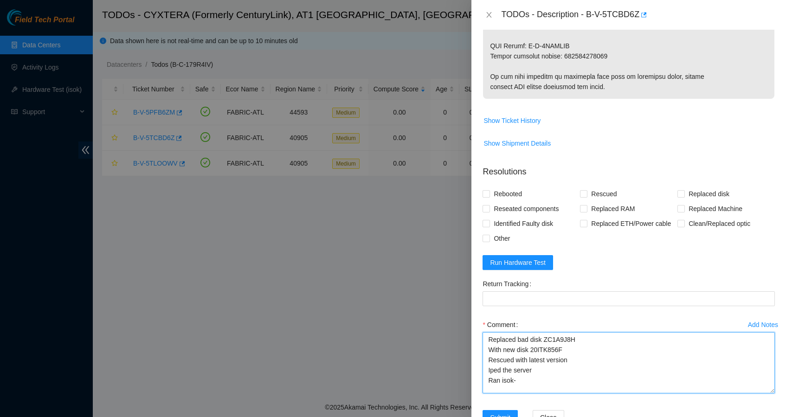
drag, startPoint x: 523, startPoint y: 376, endPoint x: 478, endPoint y: 326, distance: 67.0
click at [478, 326] on div "Problem Type Hardware Sub Type Tier 1 - Secure Rack Number G14 Machine Number 0…" at bounding box center [628, 223] width 315 height 387
type textarea "Replaced bad disk ZC1A9J8H With new disk 20ITK856F Rescued with latest version …"
click at [516, 186] on span "Rebooted" at bounding box center [508, 193] width 36 height 15
click at [489, 190] on input "Rebooted" at bounding box center [485, 193] width 6 height 6
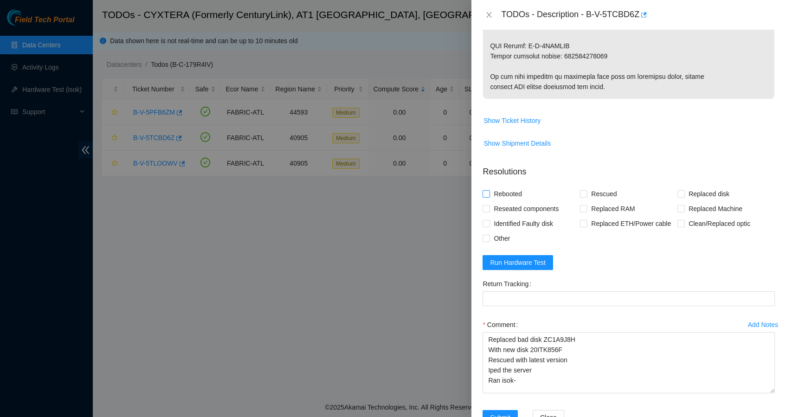
checkbox input "true"
click at [599, 186] on span "Rescued" at bounding box center [603, 193] width 33 height 15
click at [586, 190] on input "Rescued" at bounding box center [583, 193] width 6 height 6
checkbox input "true"
click at [705, 186] on span "Replaced disk" at bounding box center [709, 193] width 48 height 15
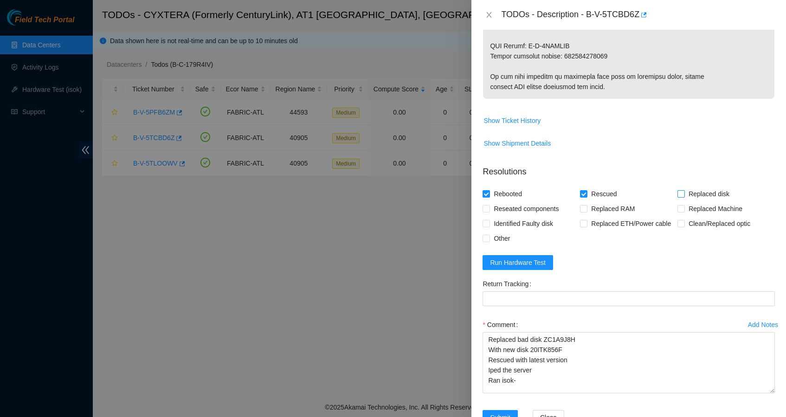
click at [684, 190] on input "Replaced disk" at bounding box center [680, 193] width 6 height 6
checkbox input "true"
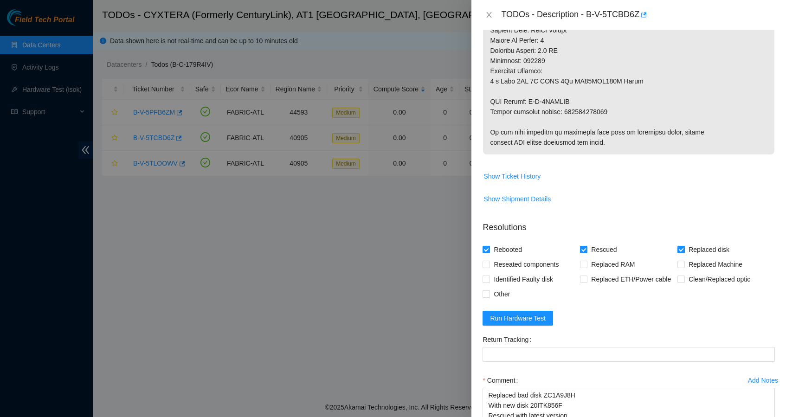
scroll to position [509, 0]
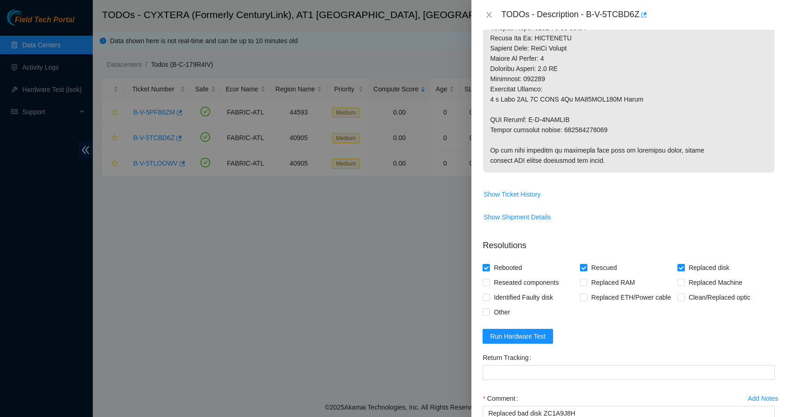
copy p "463470042683"
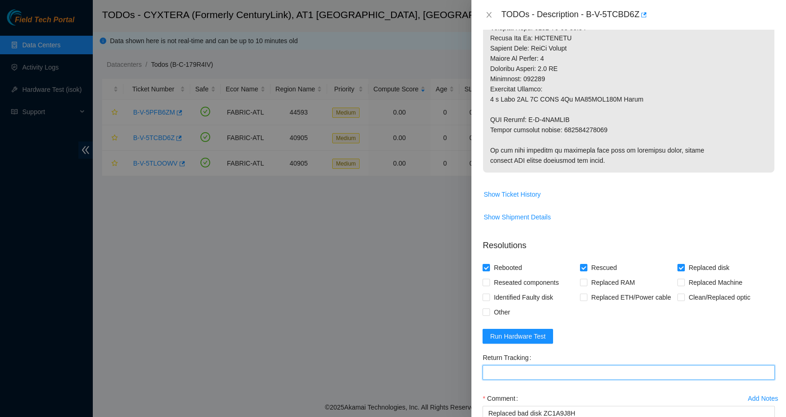
click at [545, 365] on Tracking "Return Tracking" at bounding box center [628, 372] width 292 height 15
paste Tracking "463470042683"
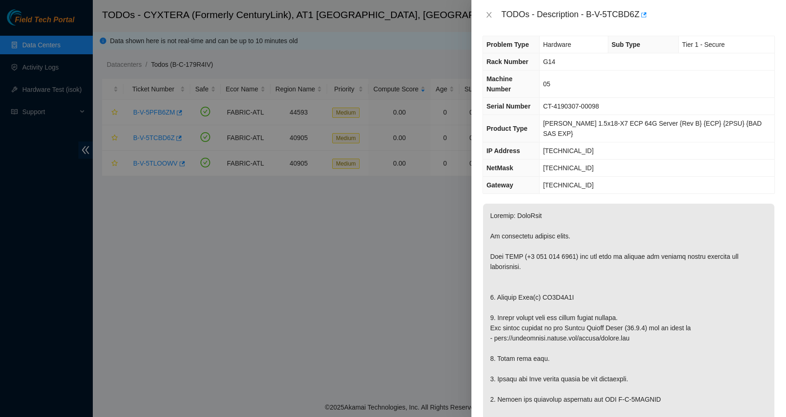
scroll to position [608, 0]
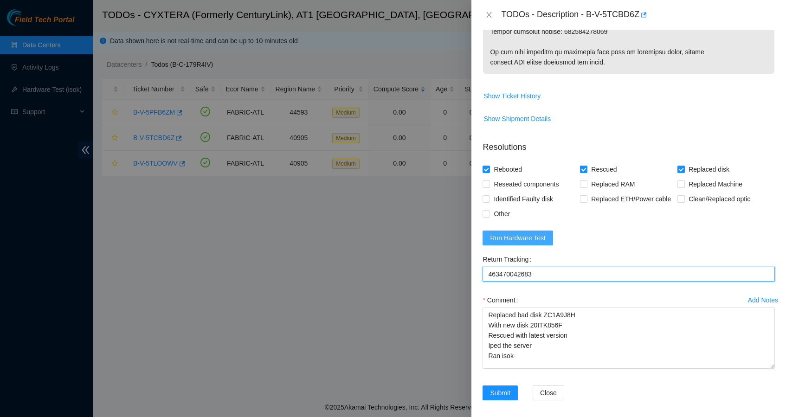
type Tracking "463470042683"
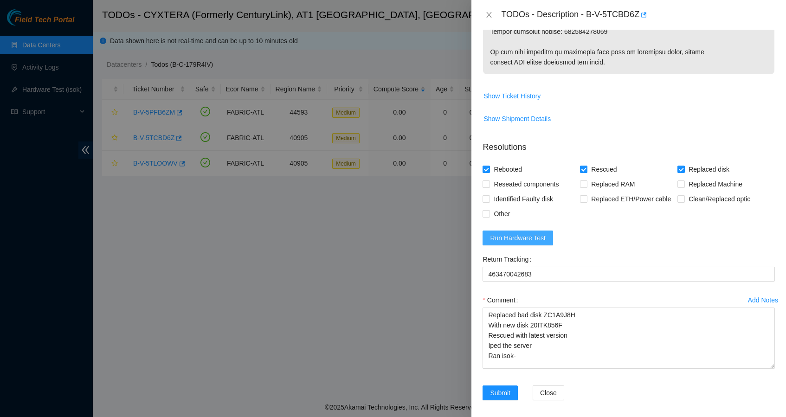
click at [517, 233] on span "Run Hardware Test" at bounding box center [518, 238] width 56 height 10
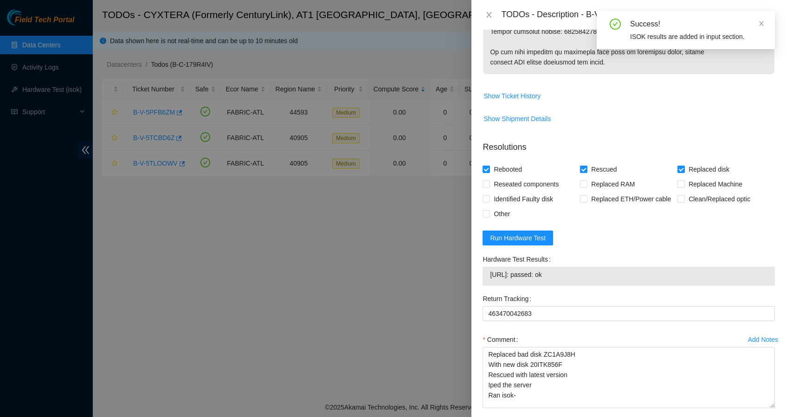
drag, startPoint x: 575, startPoint y: 270, endPoint x: 491, endPoint y: 267, distance: 84.0
click at [491, 270] on span "23.212.96.72: passed: ok" at bounding box center [628, 275] width 277 height 10
copy span "23.212.96.72: passed: ok"
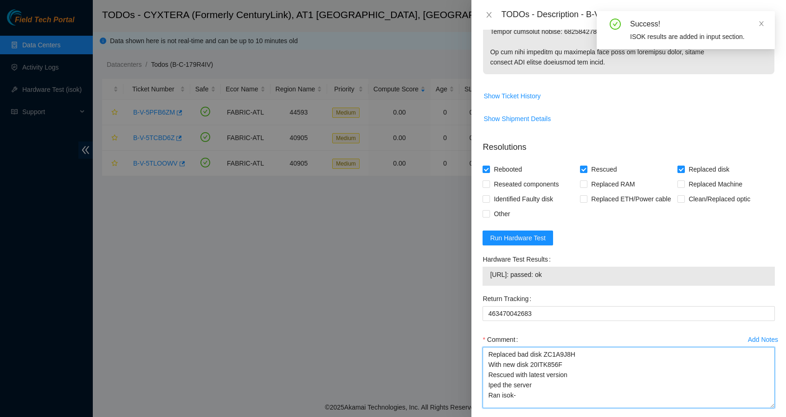
click at [529, 392] on textarea "Replaced bad disk ZC1A9J8H With new disk 20ITK856F Rescued with latest version …" at bounding box center [628, 377] width 292 height 61
paste textarea "23.212.96.72: passed: ok"
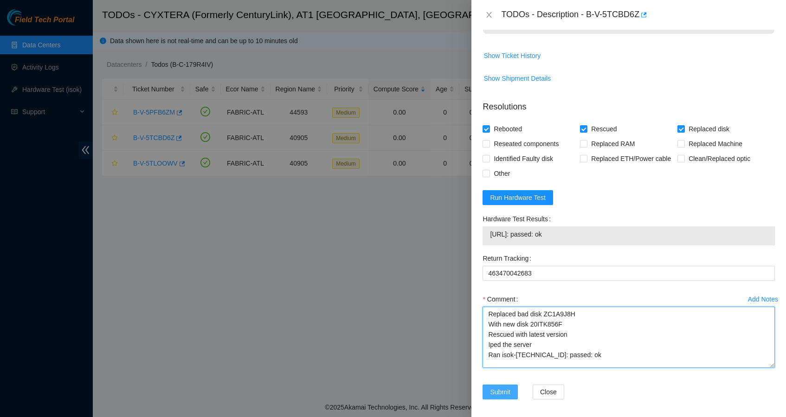
scroll to position [647, 0]
type textarea "Replaced bad disk ZC1A9J8H With new disk 20ITK856F Rescued with latest version …"
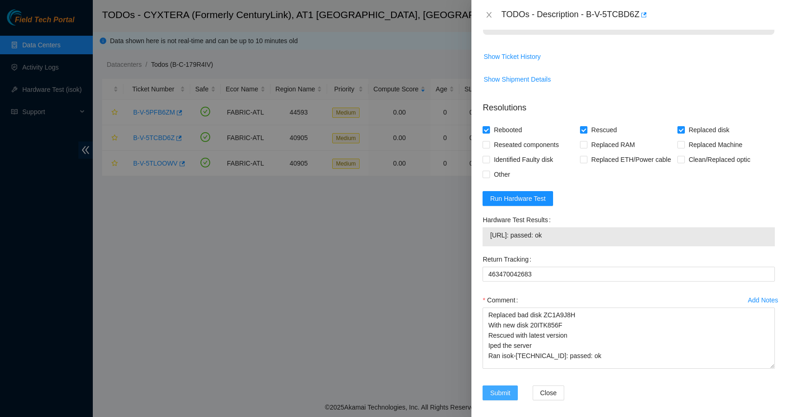
click at [507, 388] on span "Submit" at bounding box center [500, 393] width 20 height 10
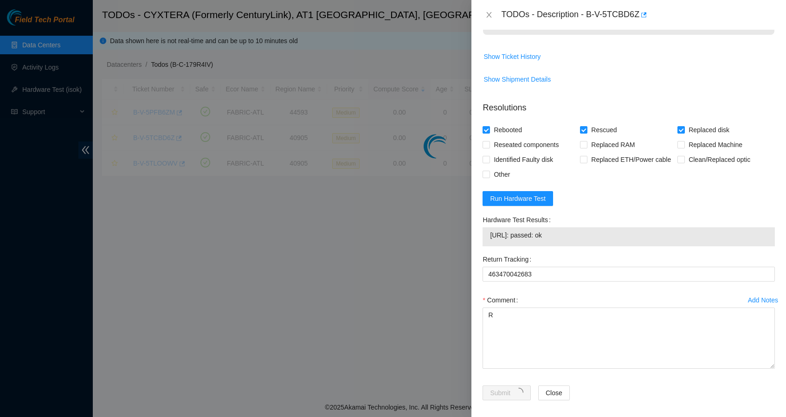
scroll to position [86, 0]
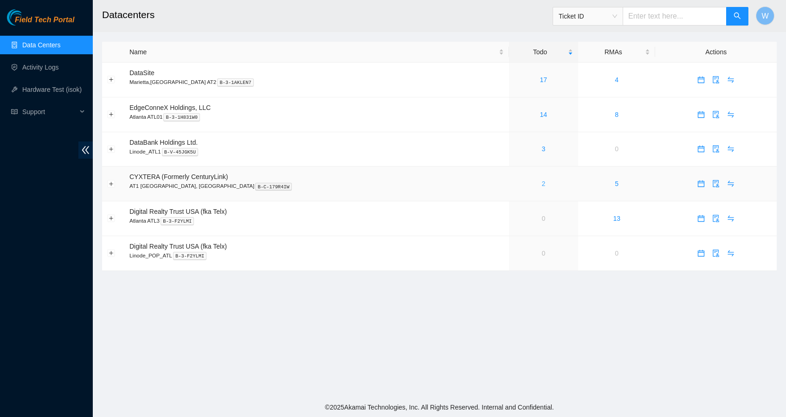
click at [541, 185] on link "2" at bounding box center [543, 183] width 4 height 7
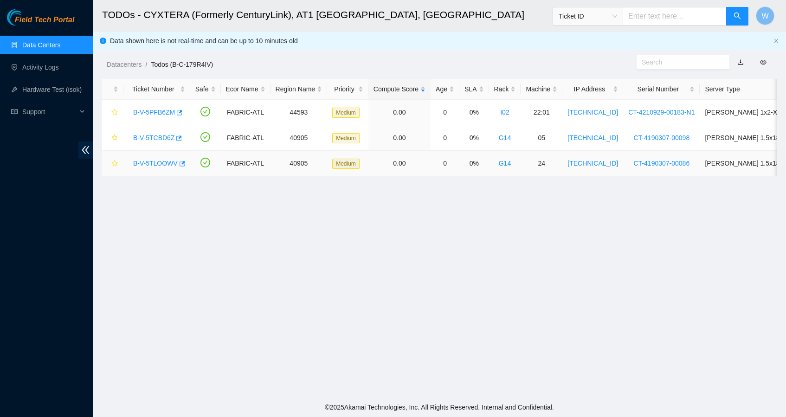
click at [163, 166] on link "B-V-5TLOOWV" at bounding box center [155, 163] width 45 height 7
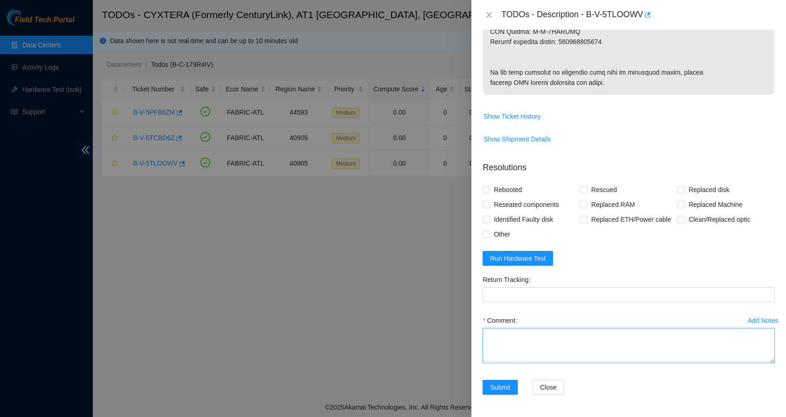
scroll to position [592, 0]
click at [567, 339] on textarea "Comment" at bounding box center [628, 345] width 292 height 35
click at [490, 335] on textarea "20IPKBA1F" at bounding box center [628, 345] width 292 height 35
drag, startPoint x: 532, startPoint y: 360, endPoint x: 444, endPoint y: 265, distance: 129.0
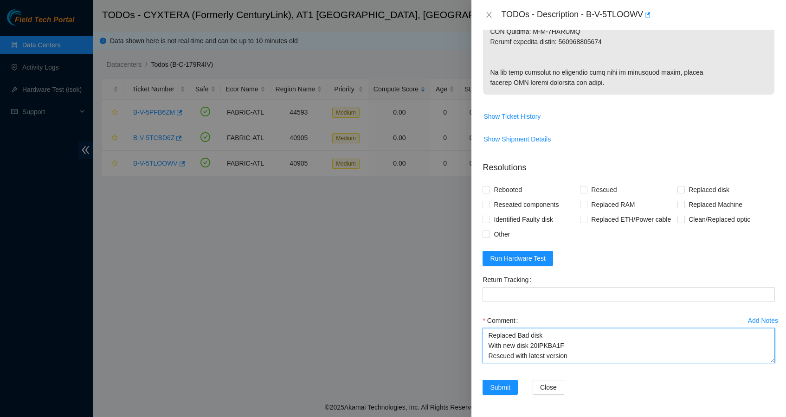
click at [444, 265] on div "TODOs - Description - B-V-5TLOOWV Problem Type Hardware Sub Type Tier 1 - Secur…" at bounding box center [393, 208] width 786 height 417
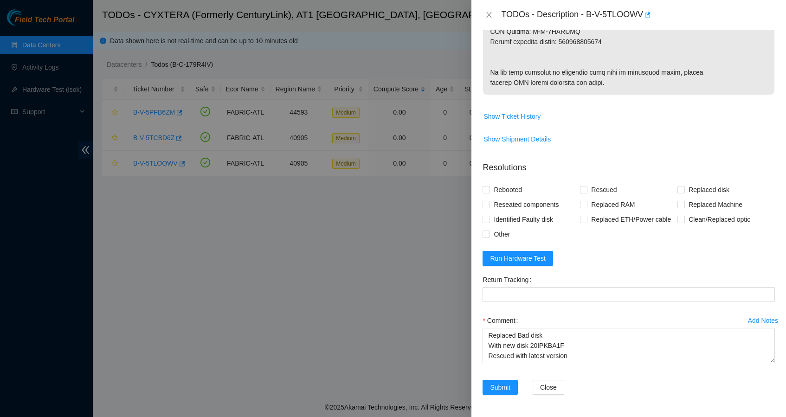
click at [631, 238] on div "Rebooted Rescued Replaced disk Reseated components Replaced RAM Replaced Machin…" at bounding box center [628, 211] width 292 height 59
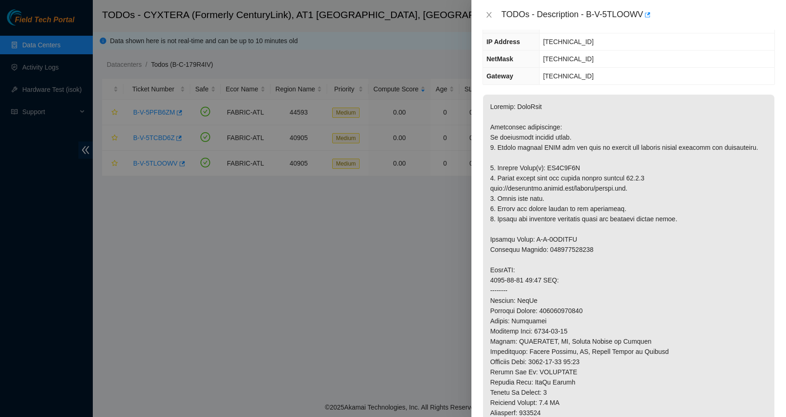
scroll to position [61, 0]
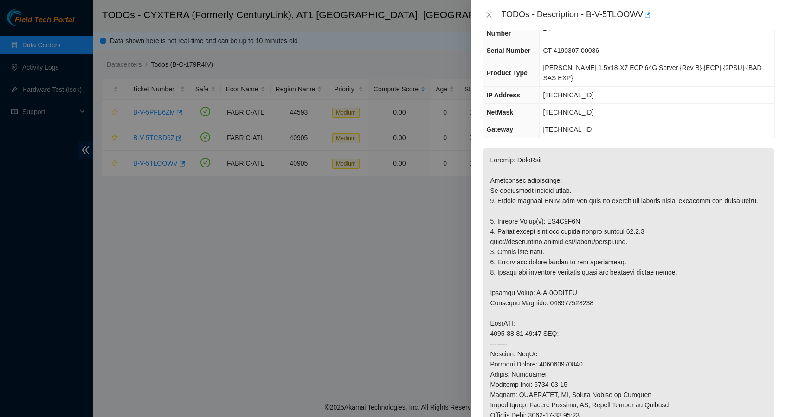
click at [568, 211] on p at bounding box center [628, 364] width 291 height 432
copy p "ZC1A9Q1N"
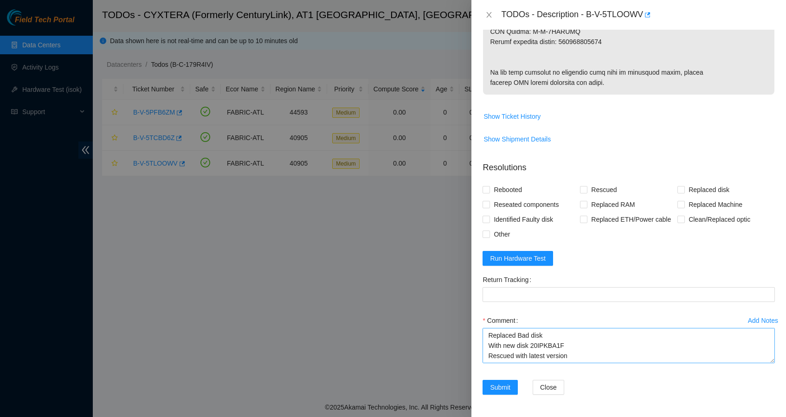
scroll to position [592, 0]
click at [558, 335] on textarea "Replaced Bad disk With new disk 20IPKBA1F Rescued with latest version Iped the …" at bounding box center [628, 345] width 292 height 35
paste textarea "ZC1A9Q1N"
drag, startPoint x: 489, startPoint y: 333, endPoint x: 582, endPoint y: 398, distance: 113.1
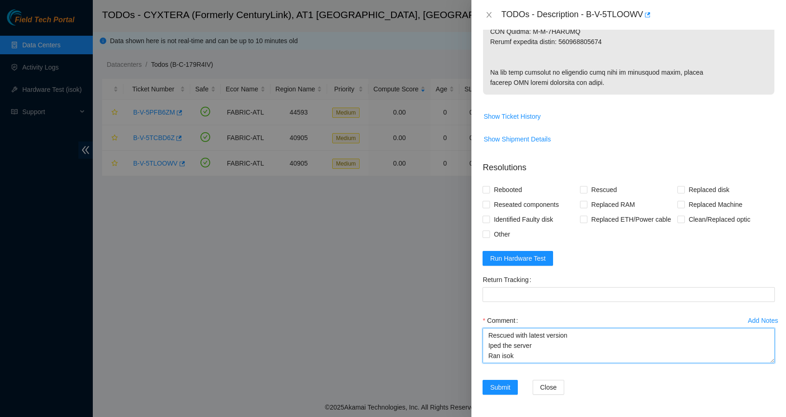
click at [582, 398] on form "Resolutions Rebooted Rescued Replaced disk Reseated components Replaced RAM Rep…" at bounding box center [628, 280] width 292 height 252
type textarea "Replaced Bad disk ZC1A9Q1N With new disk 20IPKBA1F Rescued with latest version …"
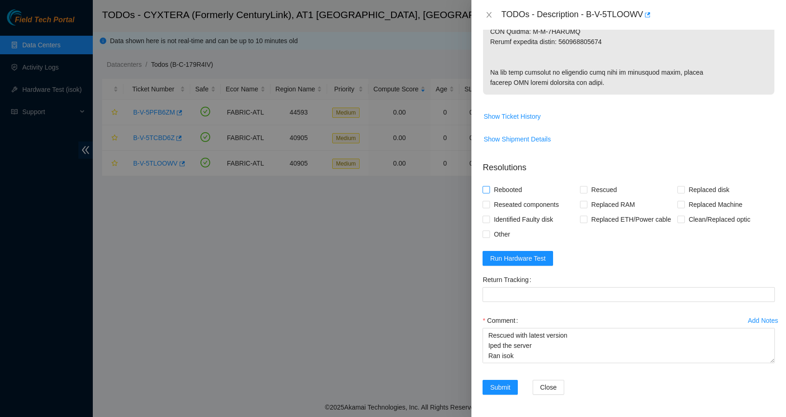
click at [500, 182] on span "Rebooted" at bounding box center [508, 189] width 36 height 15
click at [489, 186] on input "Rebooted" at bounding box center [485, 189] width 6 height 6
checkbox input "true"
click at [596, 182] on span "Rescued" at bounding box center [603, 189] width 33 height 15
click at [586, 186] on input "Rescued" at bounding box center [583, 189] width 6 height 6
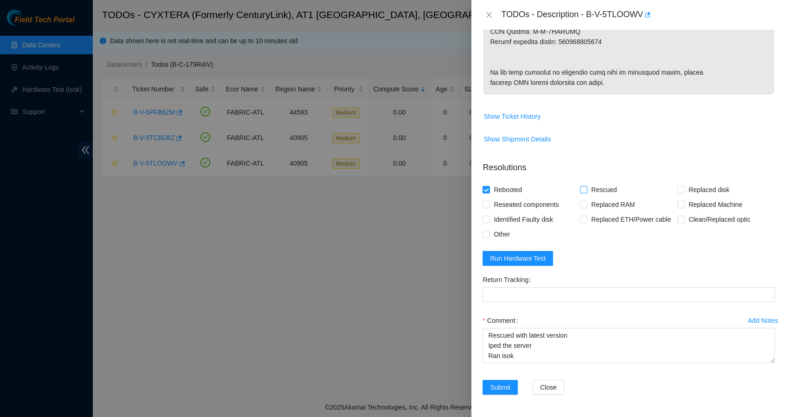
checkbox input "true"
click at [690, 182] on span "Replaced disk" at bounding box center [709, 189] width 48 height 15
click at [684, 186] on input "Replaced disk" at bounding box center [680, 189] width 6 height 6
checkbox input "true"
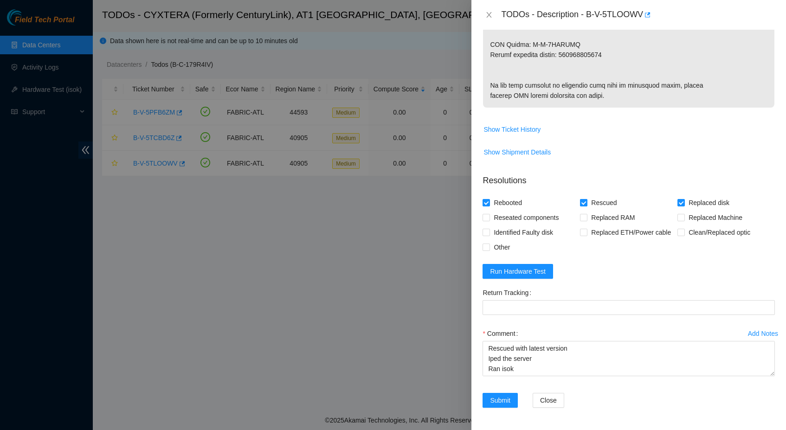
scroll to position [514, 0]
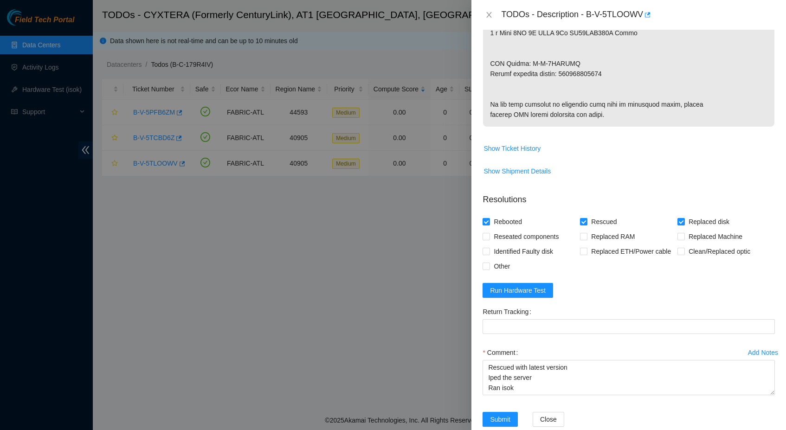
copy p "463470043061"
click at [574, 334] on Tracking "Return Tracking" at bounding box center [628, 326] width 292 height 15
paste Tracking "463470043061"
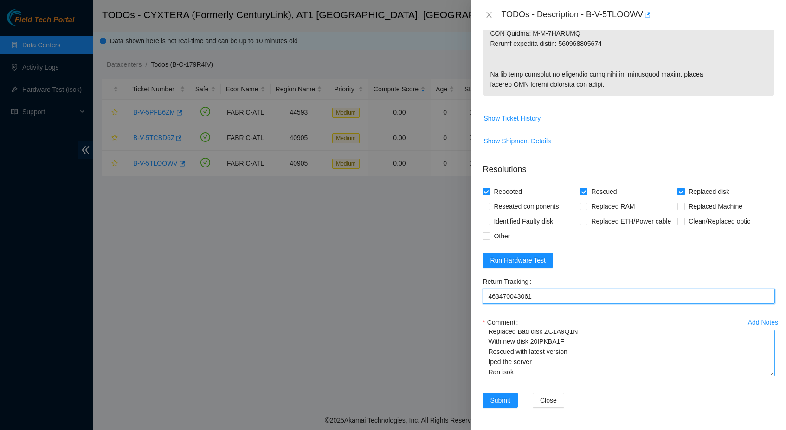
scroll to position [0, 0]
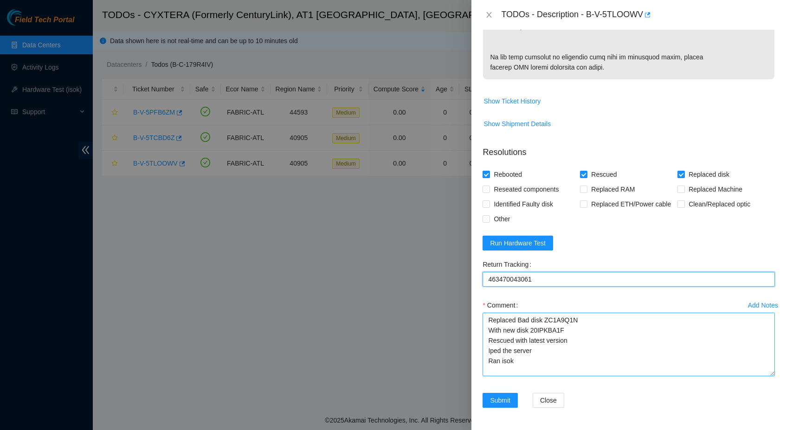
click at [759, 376] on textarea "Replaced Bad disk ZC1A9Q1N With new disk 20IPKBA1F Rescued with latest version …" at bounding box center [628, 345] width 292 height 64
type Tracking "463470043061"
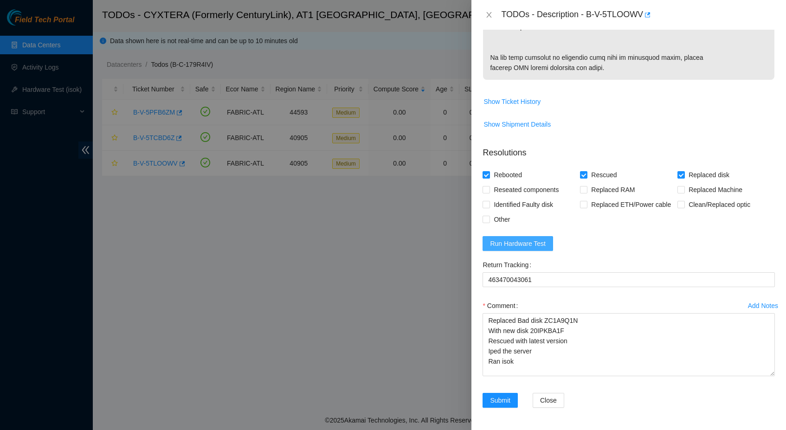
click at [543, 251] on button "Run Hardware Test" at bounding box center [517, 243] width 71 height 15
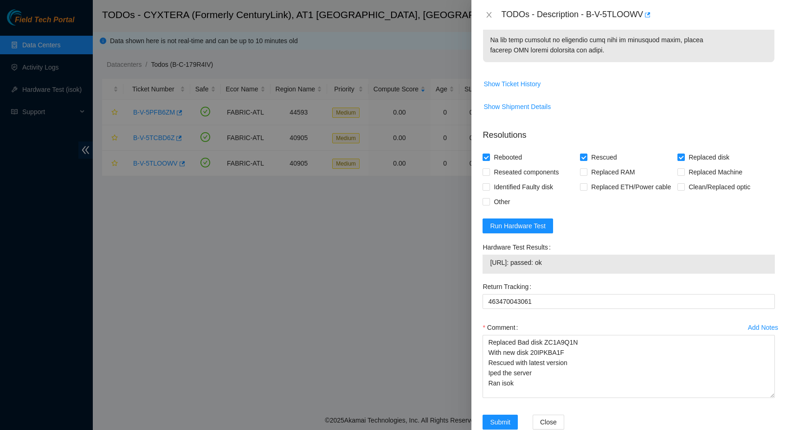
click at [573, 255] on div "Hardware Test Results" at bounding box center [628, 247] width 292 height 15
drag, startPoint x: 570, startPoint y: 309, endPoint x: 492, endPoint y: 309, distance: 77.9
click at [492, 268] on span "23.212.96.91: passed: ok" at bounding box center [628, 262] width 277 height 10
copy span "23.212.96.91: passed: ok"
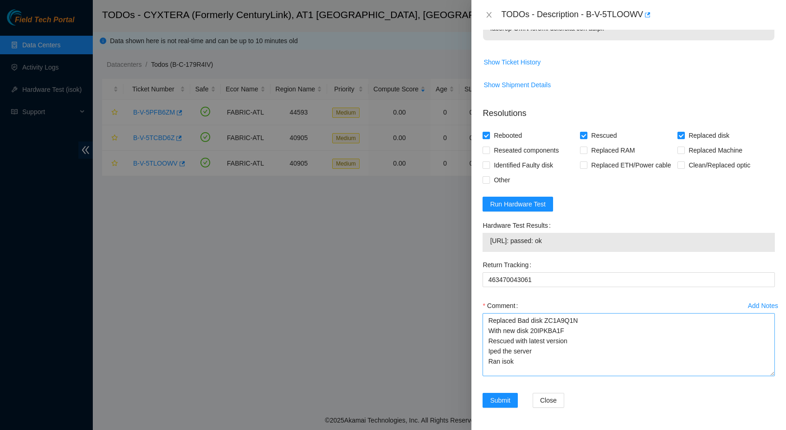
scroll to position [646, 0]
click at [525, 366] on textarea "Replaced Bad disk ZC1A9Q1N With new disk 20IPKBA1F Rescued with latest version …" at bounding box center [628, 344] width 292 height 63
paste textarea "23.212.96.91: passed: ok"
type textarea "Replaced Bad disk ZC1A9Q1N With new disk 20IPKBA1F Rescued with latest version …"
click at [499, 396] on span "Submit" at bounding box center [500, 400] width 20 height 10
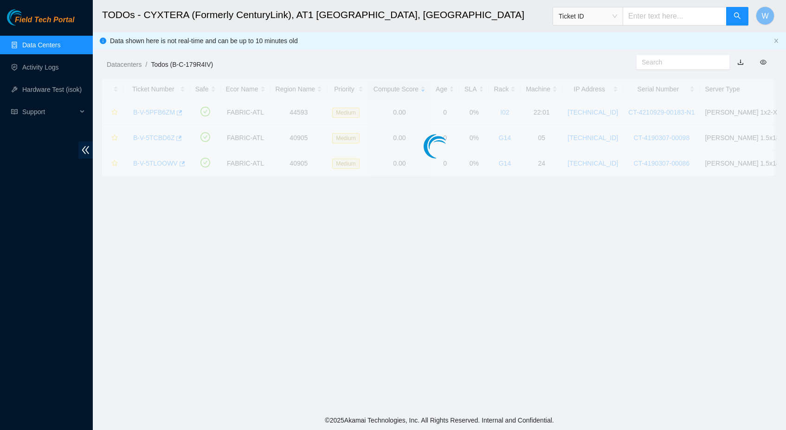
scroll to position [73, 0]
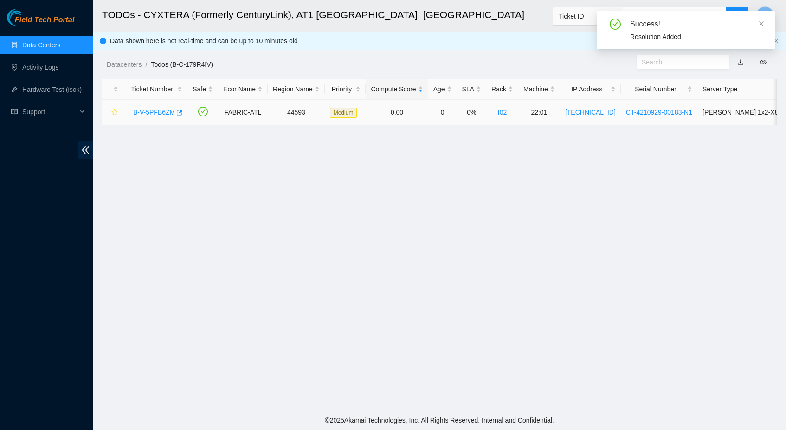
click at [171, 113] on link "B-V-5PFB6ZM" at bounding box center [154, 112] width 42 height 7
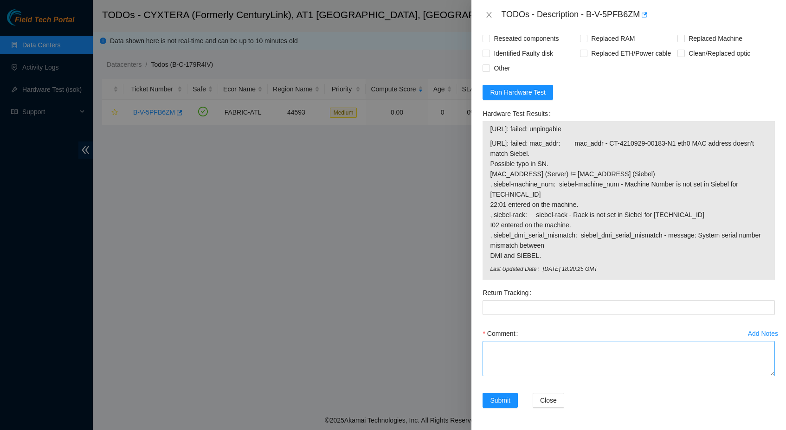
scroll to position [934, 0]
click at [583, 360] on textarea "Comment" at bounding box center [628, 358] width 292 height 35
click at [534, 93] on span "Run Hardware Test" at bounding box center [518, 92] width 56 height 10
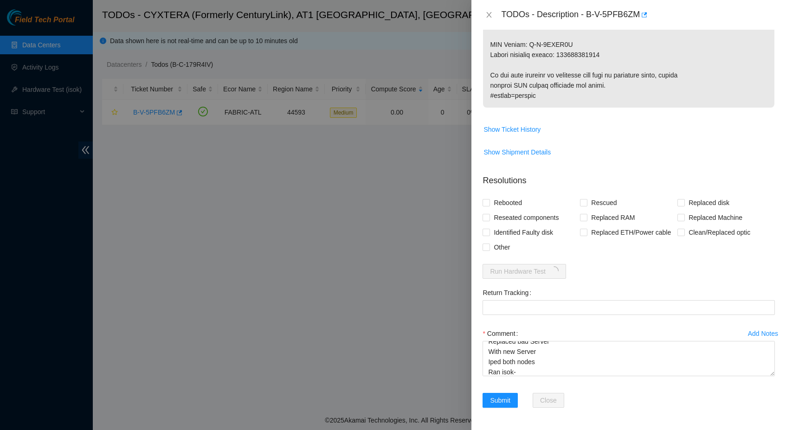
scroll to position [756, 0]
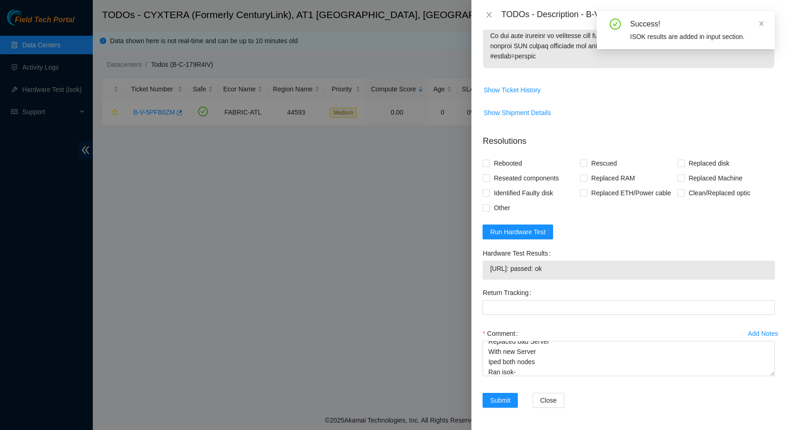
drag, startPoint x: 575, startPoint y: 308, endPoint x: 491, endPoint y: 308, distance: 83.5
click at [491, 274] on span "23.213.25.175: passed: ok" at bounding box center [628, 268] width 277 height 10
copy span "23.213.25.175: passed: ok"
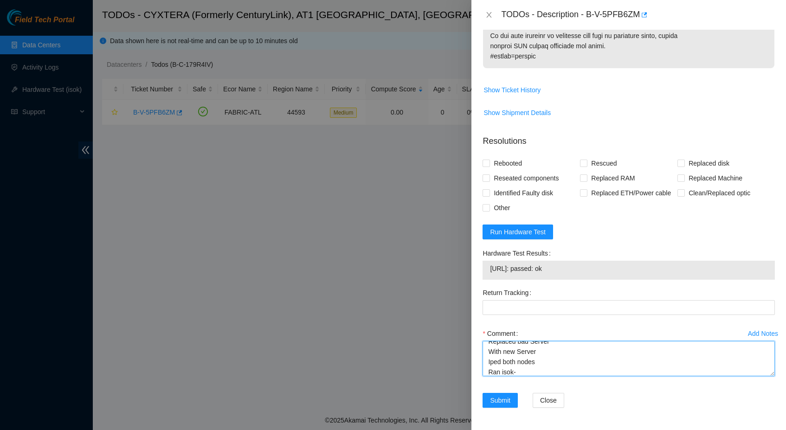
click at [536, 376] on textarea "Replaced bad Server With new Server Iped both nodes Ran isok-" at bounding box center [628, 358] width 292 height 35
paste textarea "23.213.25.175: passed: ok"
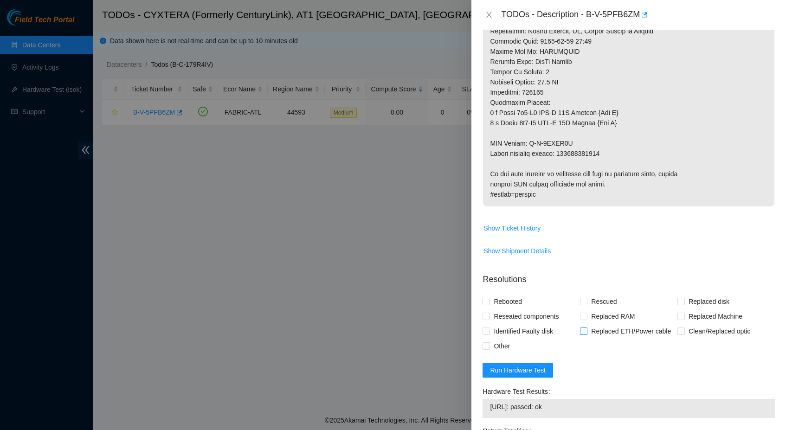
scroll to position [600, 0]
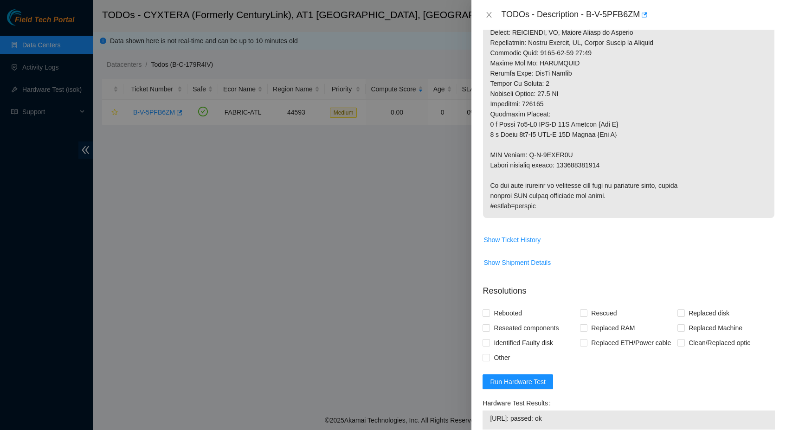
type textarea "Replaced bad Server With new Server Iped both nodes Ran isok- 23.213.25.175: pa…"
copy p "417328422390"
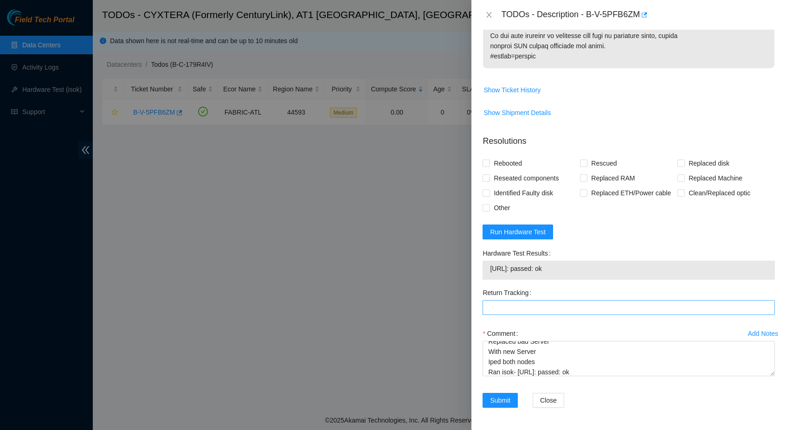
scroll to position [795, 0]
click at [535, 303] on Tracking "Return Tracking" at bounding box center [628, 307] width 292 height 15
paste Tracking "417328422390"
type Tracking "417328422390"
click at [501, 401] on span "Submit" at bounding box center [500, 400] width 20 height 10
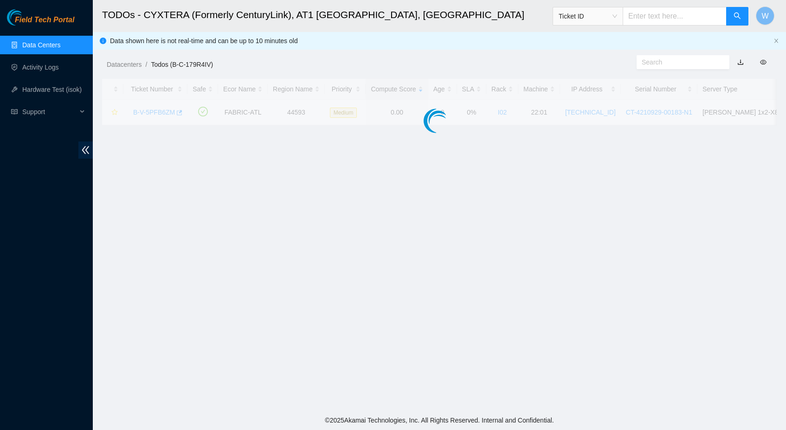
scroll to position [73, 0]
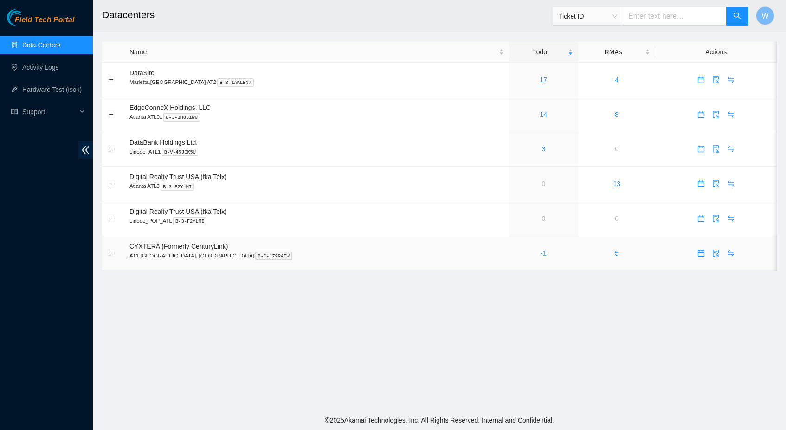
click at [540, 250] on link "-1" at bounding box center [543, 253] width 6 height 7
click at [514, 254] on div "-1" at bounding box center [543, 253] width 59 height 10
click at [540, 251] on link "-1" at bounding box center [543, 253] width 6 height 7
